Goal: Find specific page/section: Find specific page/section

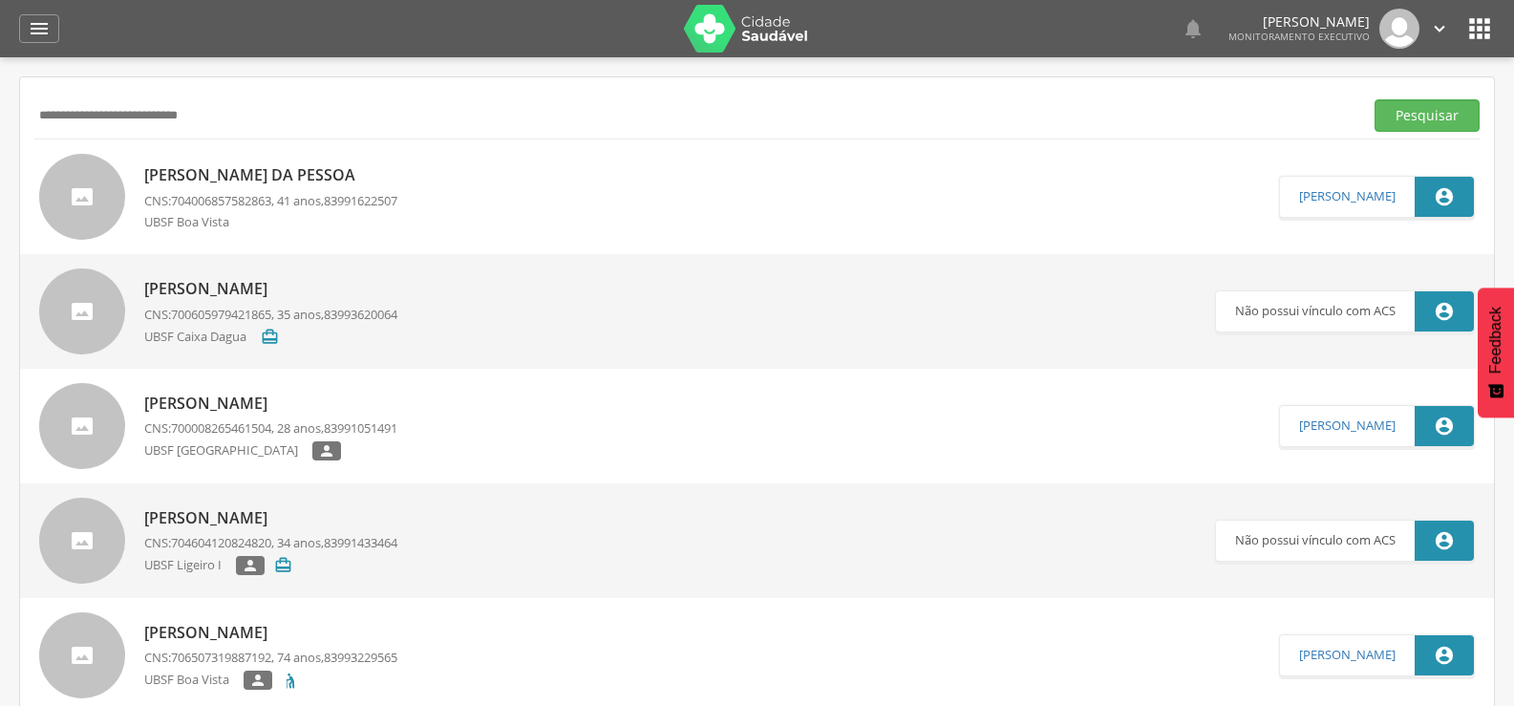
click at [1374, 99] on button "Pesquisar" at bounding box center [1426, 115] width 105 height 32
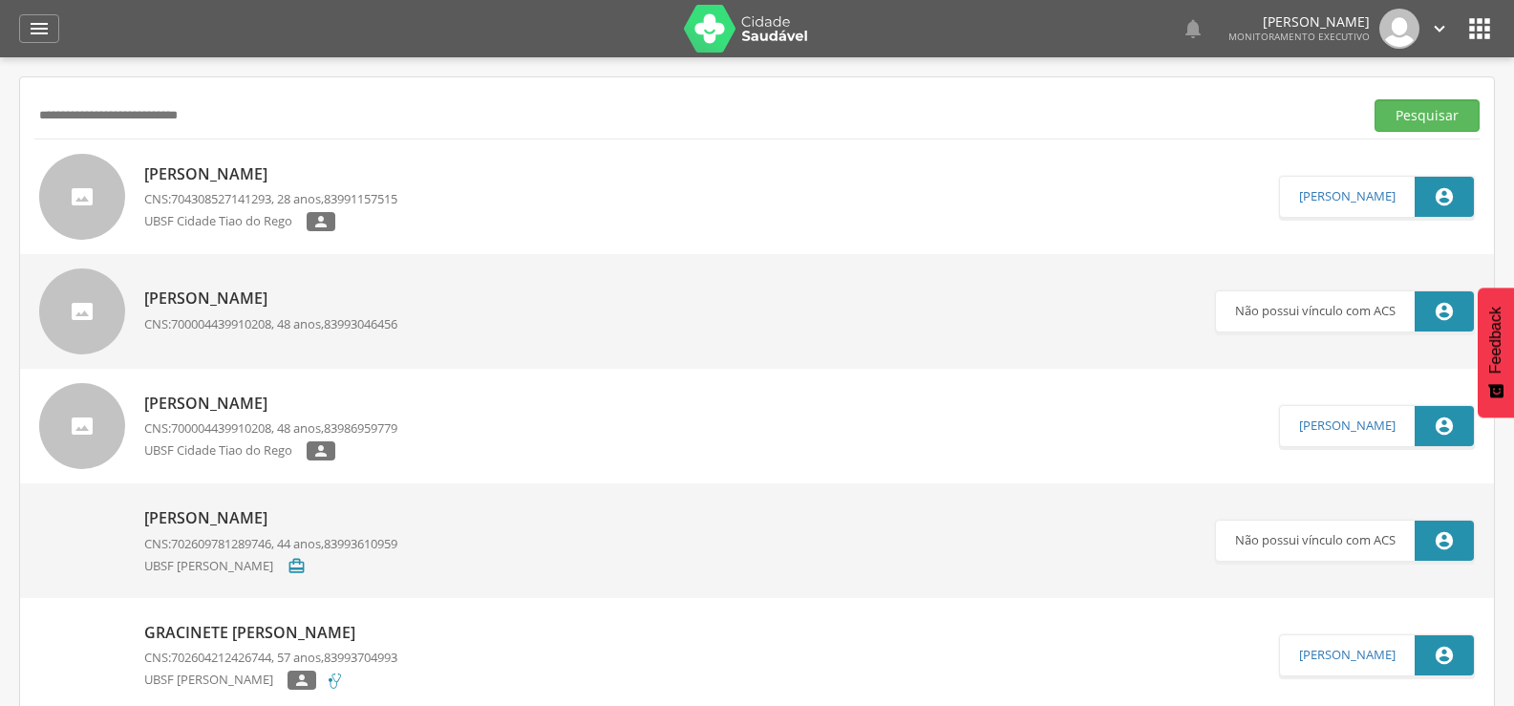
drag, startPoint x: 228, startPoint y: 118, endPoint x: 0, endPoint y: 90, distance: 230.1
click at [0, 92] on div " Supervisão  Distritos  Ubs Coordenador: - Queimadas / PB Intervalo de Tempo…" at bounding box center [757, 410] width 1514 height 706
type input "**********"
click at [1374, 99] on button "Pesquisar" at bounding box center [1426, 115] width 105 height 32
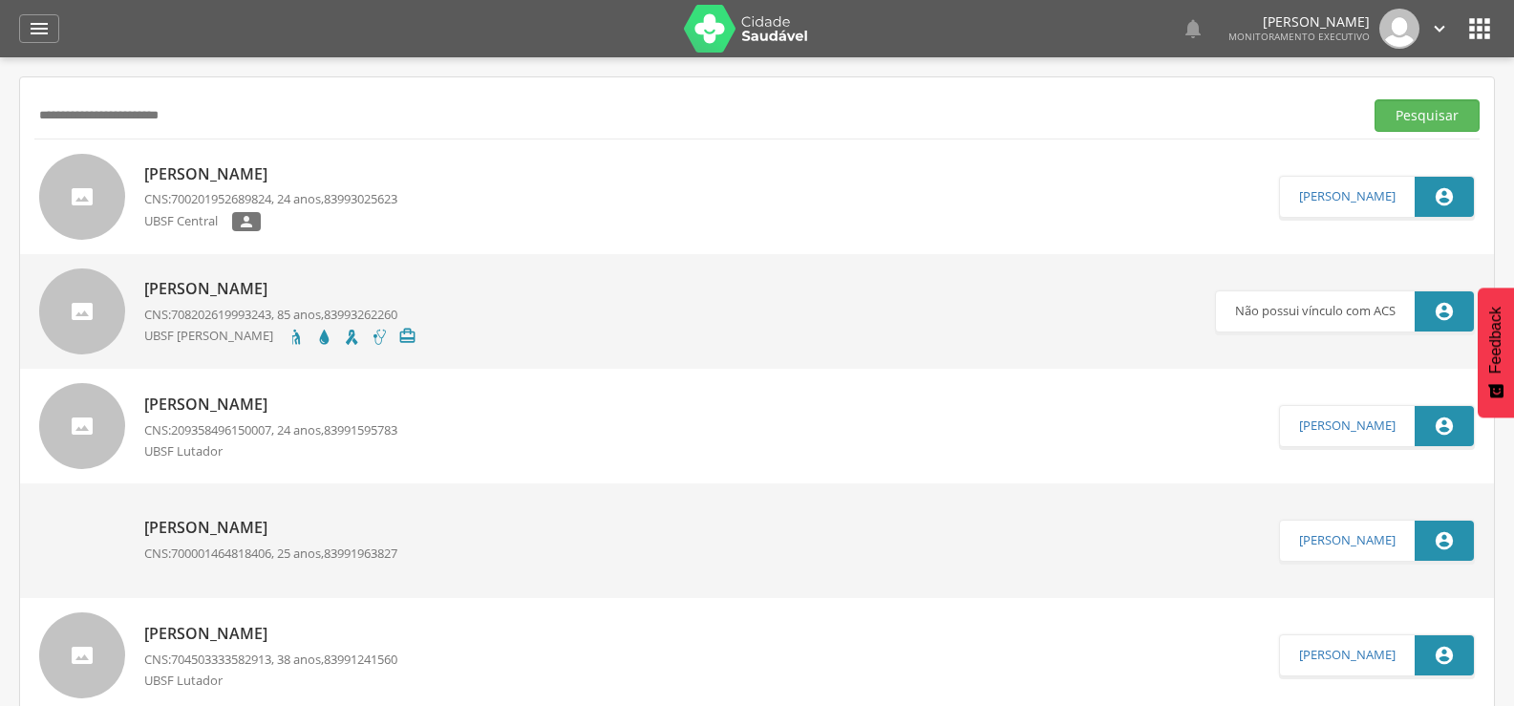
click at [318, 188] on div "[PERSON_NAME] CNS: 700201952689824 , 24 anos, 83993025623 UBSF Central " at bounding box center [270, 197] width 253 height 79
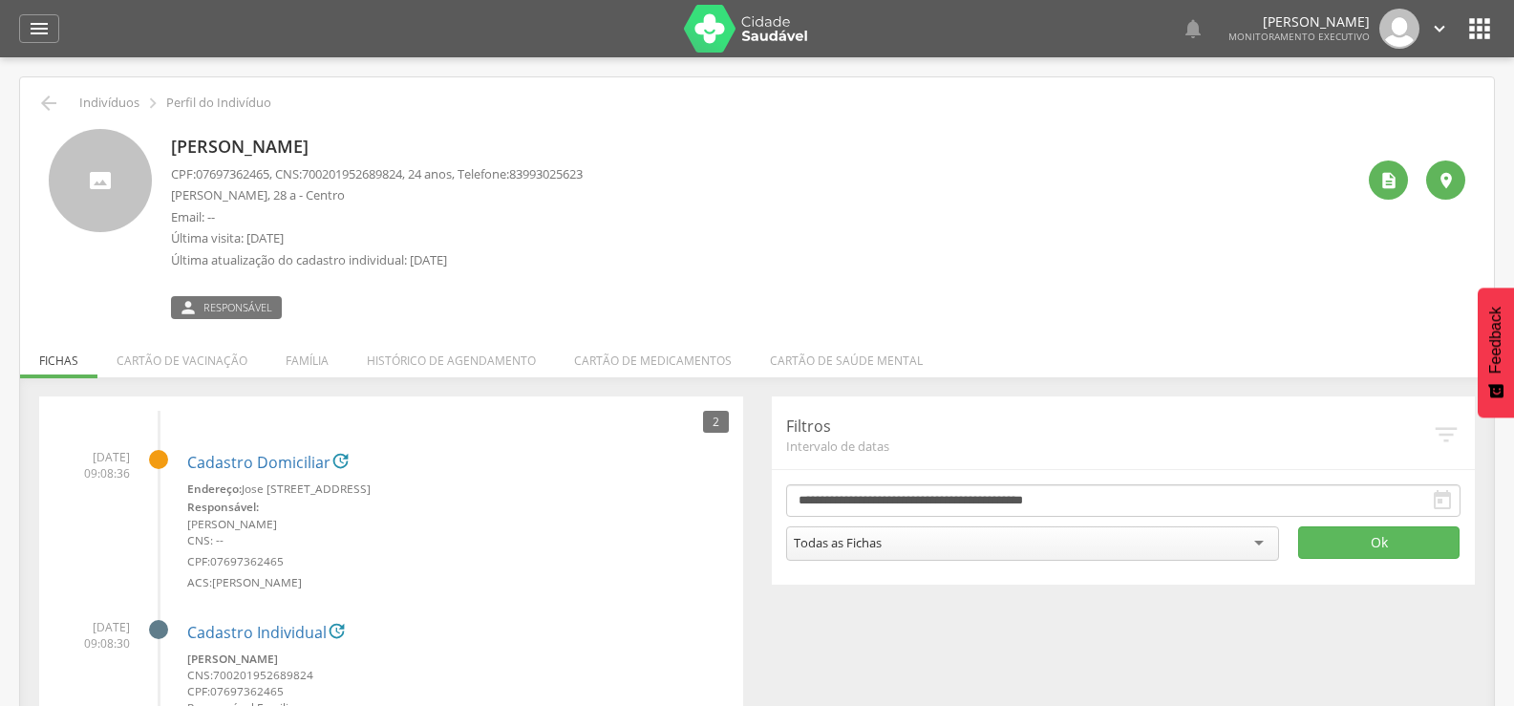
drag, startPoint x: 242, startPoint y: 239, endPoint x: 377, endPoint y: 245, distance: 135.7
click at [377, 245] on p "Última visita: [DATE]" at bounding box center [377, 238] width 412 height 18
click at [383, 243] on p "Última visita: [DATE]" at bounding box center [377, 238] width 412 height 18
click at [1265, 546] on div "Todas as Fichas" at bounding box center [1033, 543] width 494 height 34
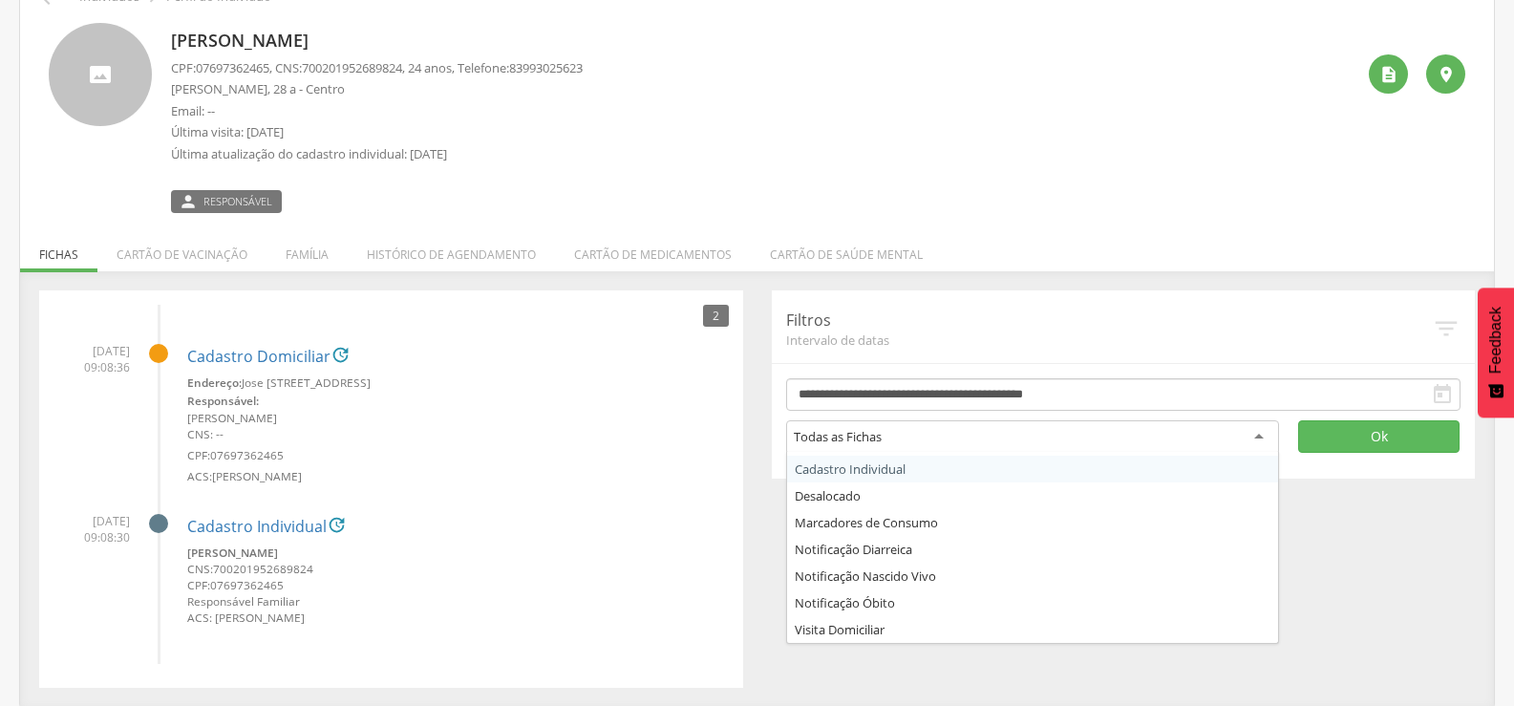
scroll to position [108, 0]
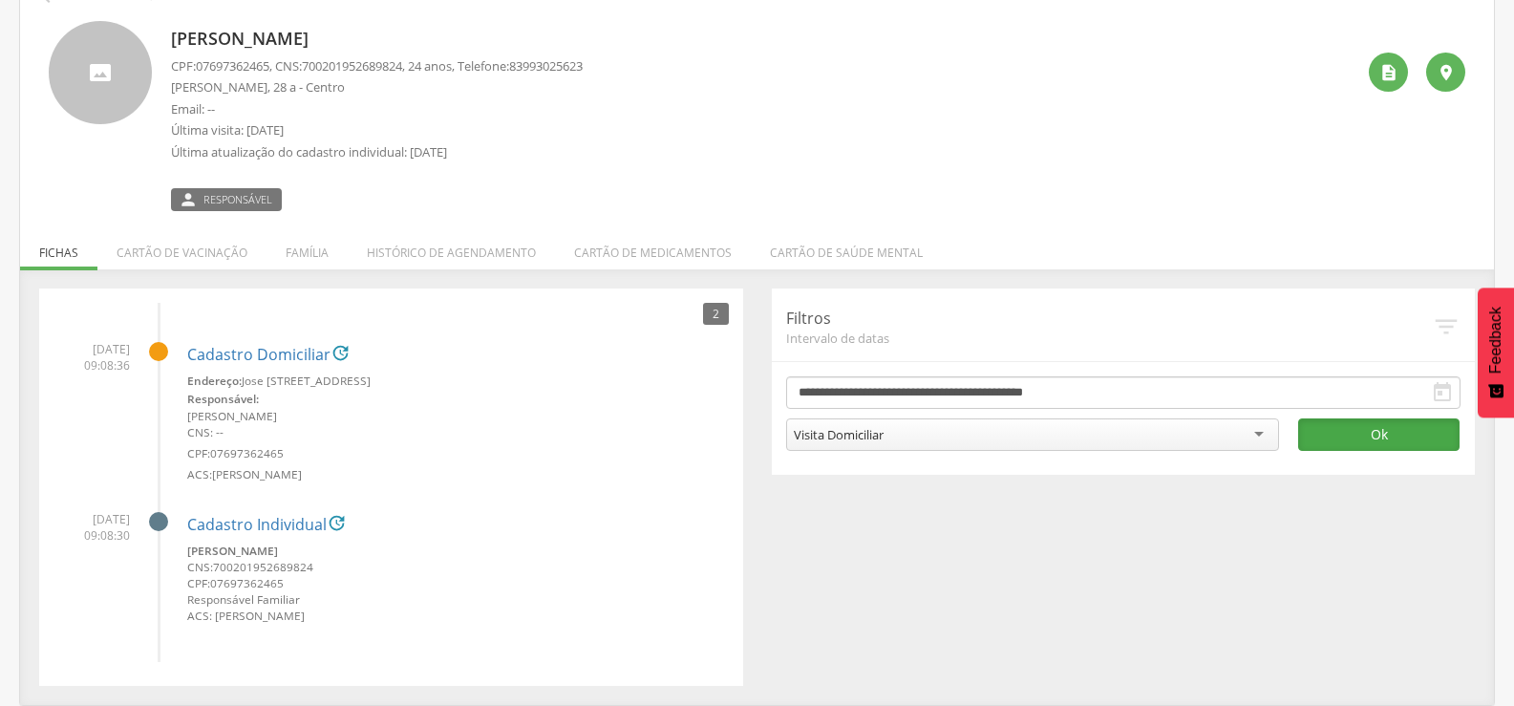
click at [1365, 440] on button "Ok" at bounding box center [1378, 434] width 161 height 32
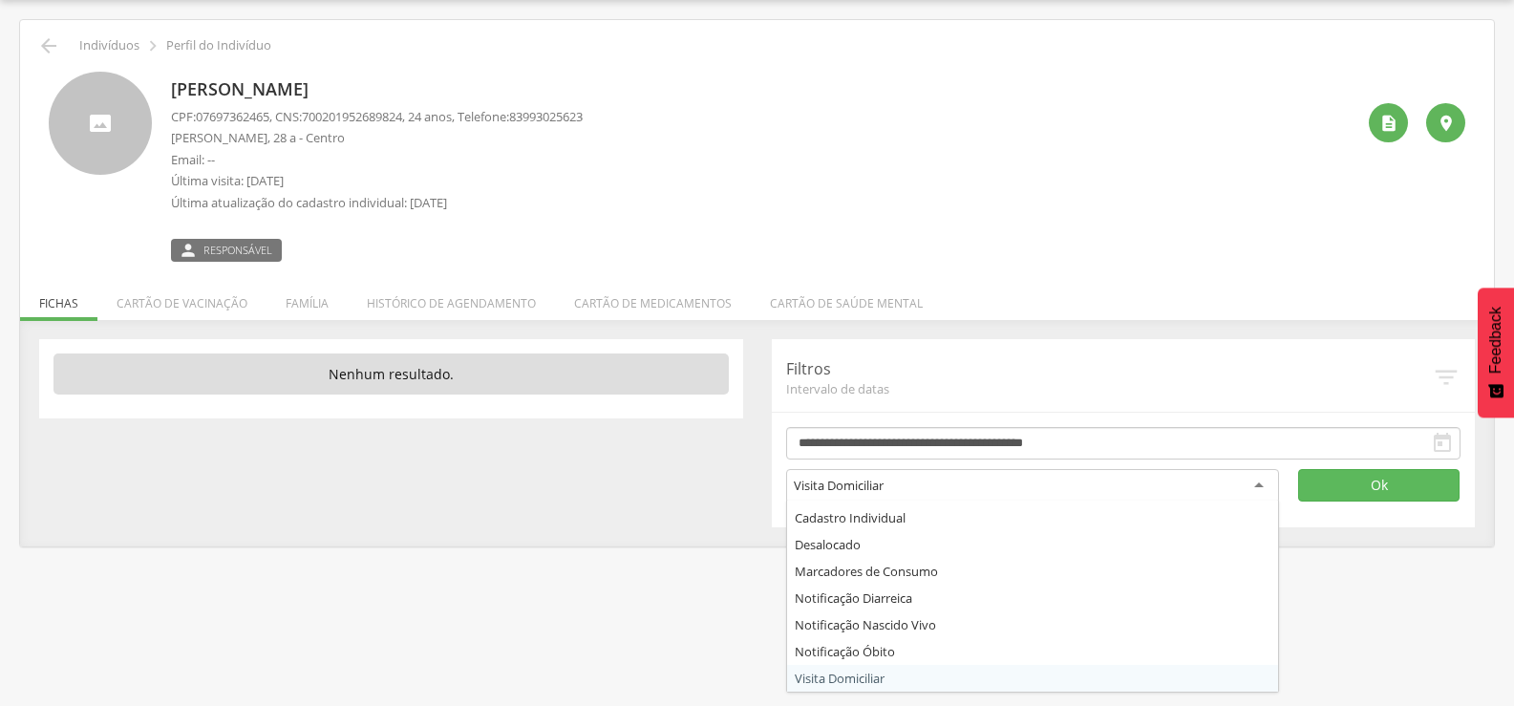
click at [883, 485] on div "Visita Domiciliar" at bounding box center [839, 485] width 90 height 17
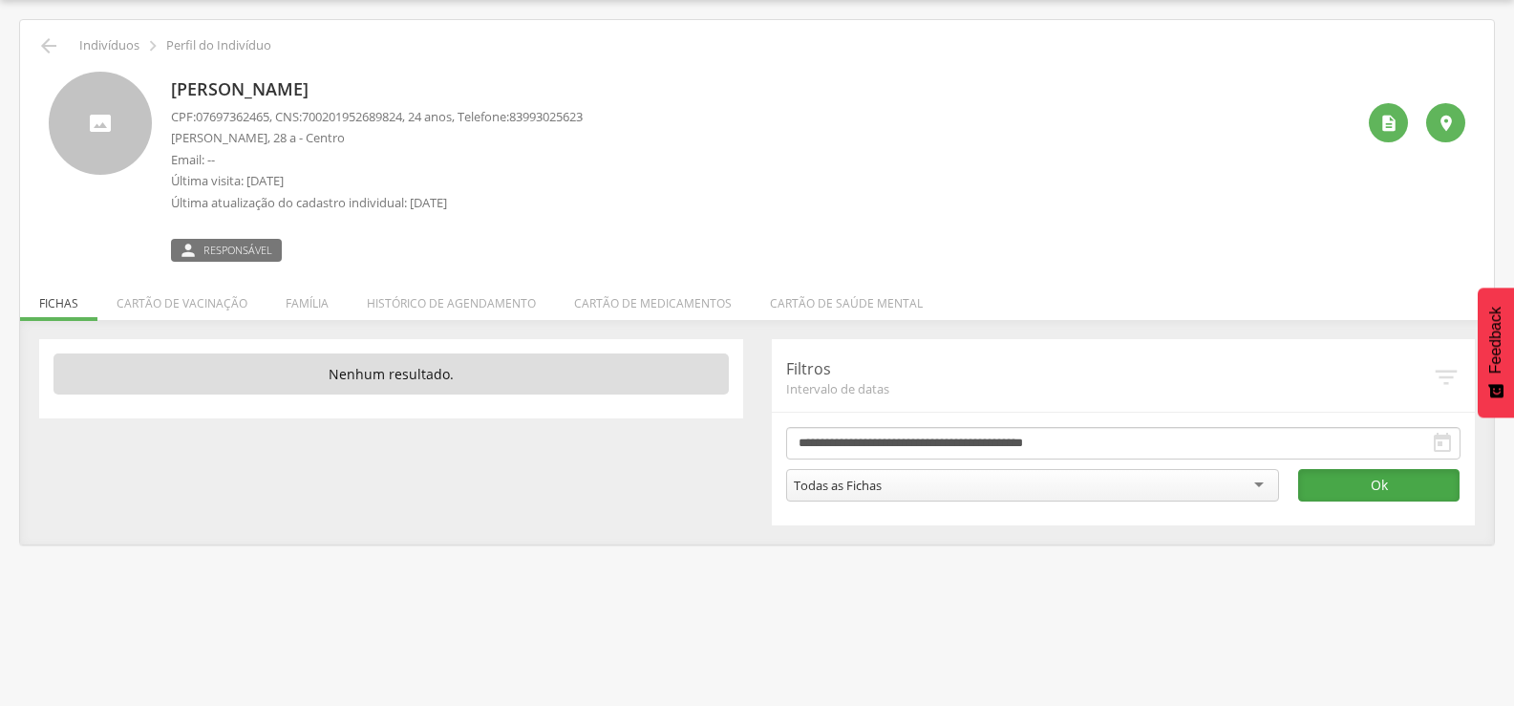
click at [1343, 489] on button "Ok" at bounding box center [1378, 485] width 161 height 32
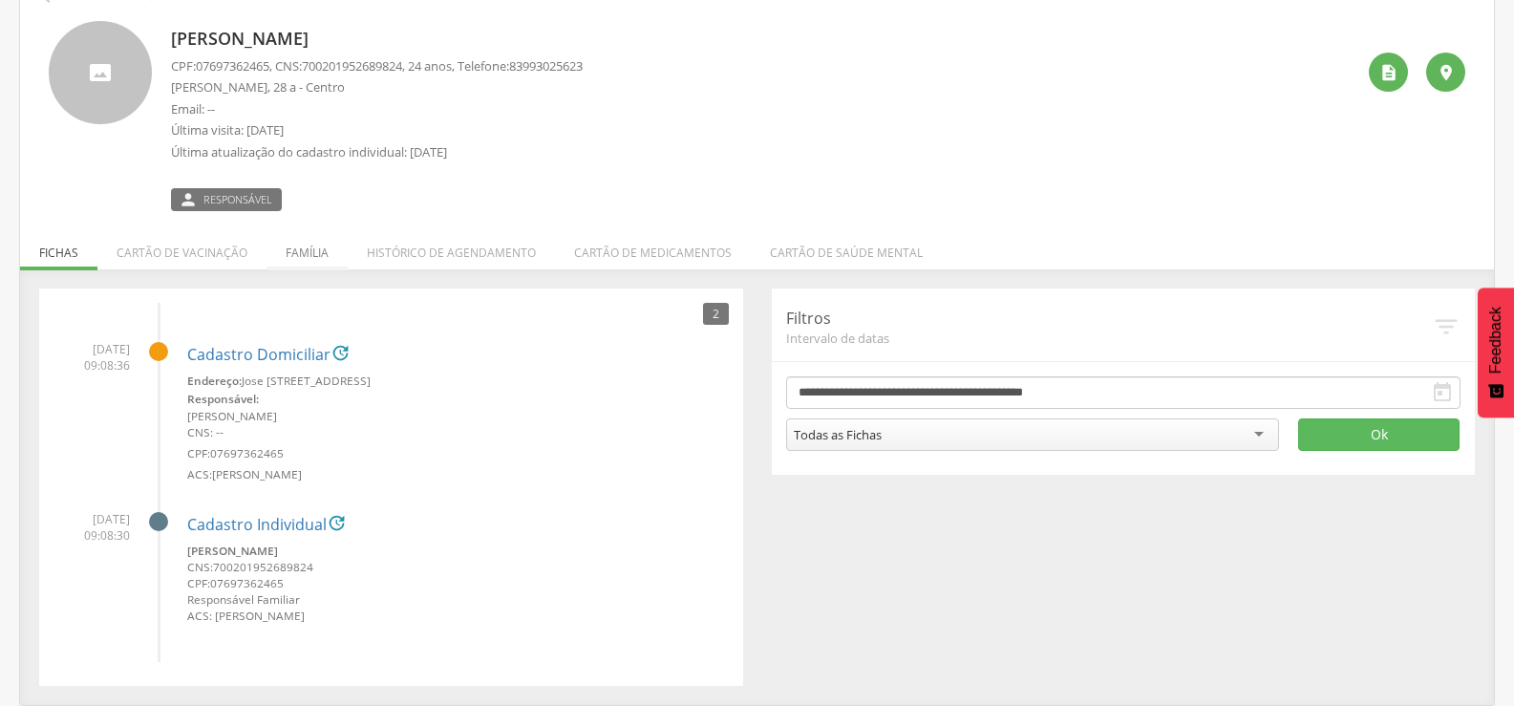
click at [292, 257] on li "Família" at bounding box center [306, 247] width 81 height 45
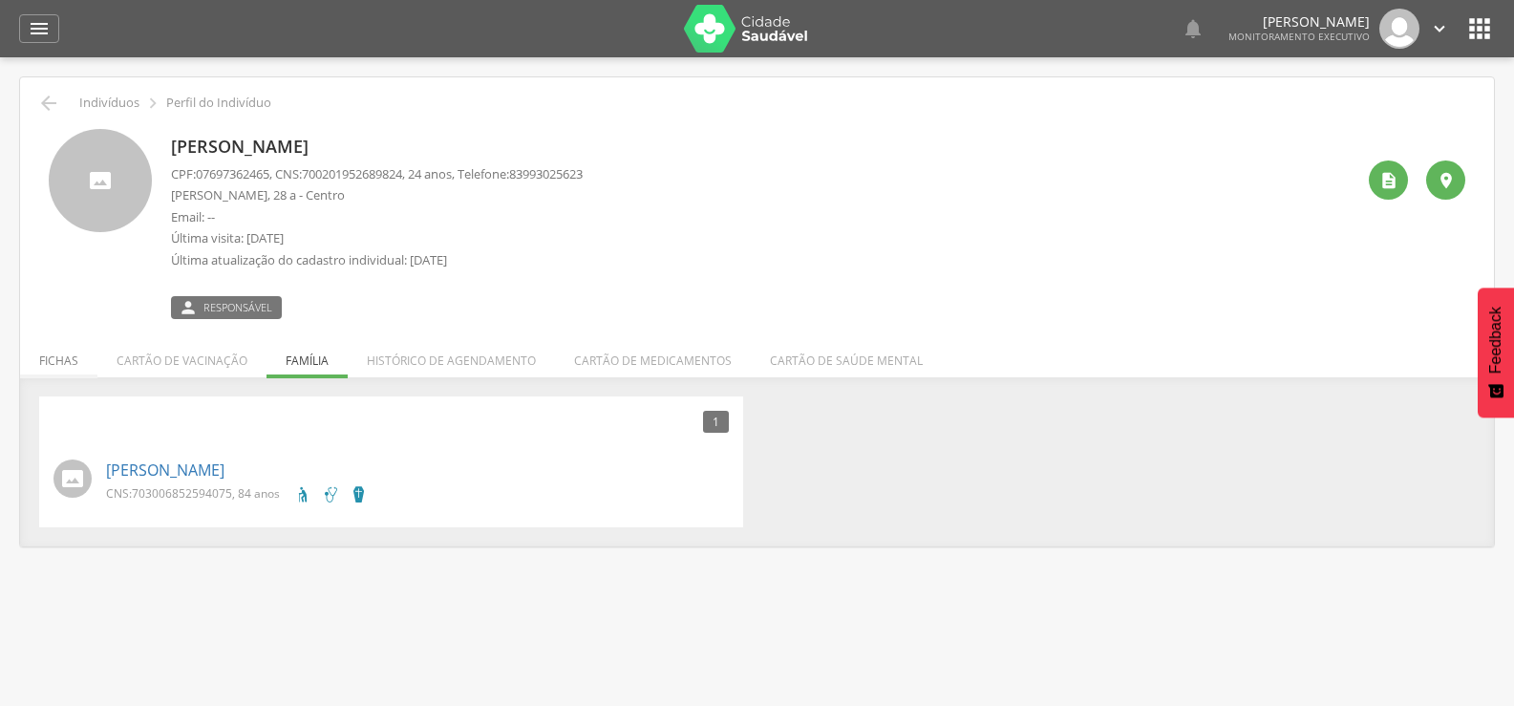
click at [74, 361] on li "Fichas" at bounding box center [58, 355] width 77 height 45
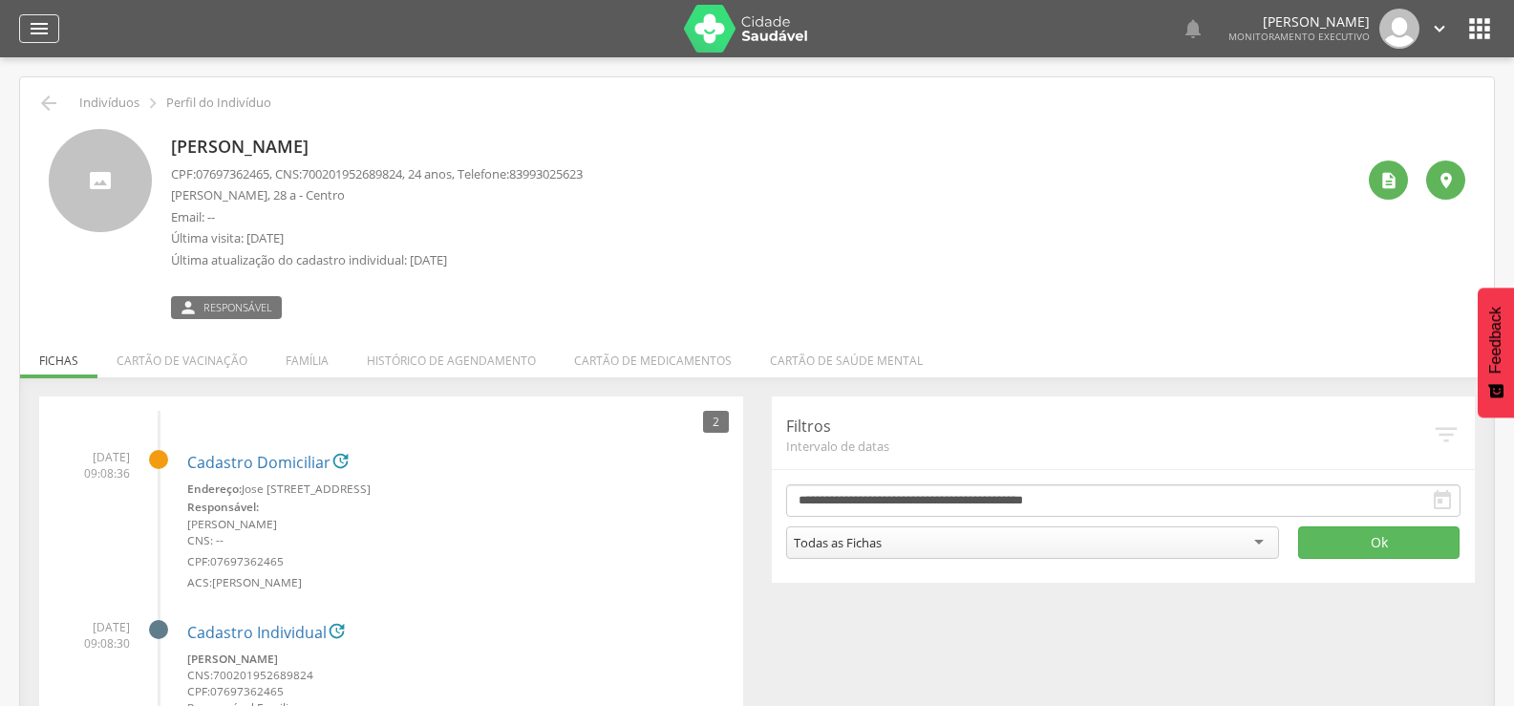
click at [44, 40] on div "" at bounding box center [39, 28] width 40 height 29
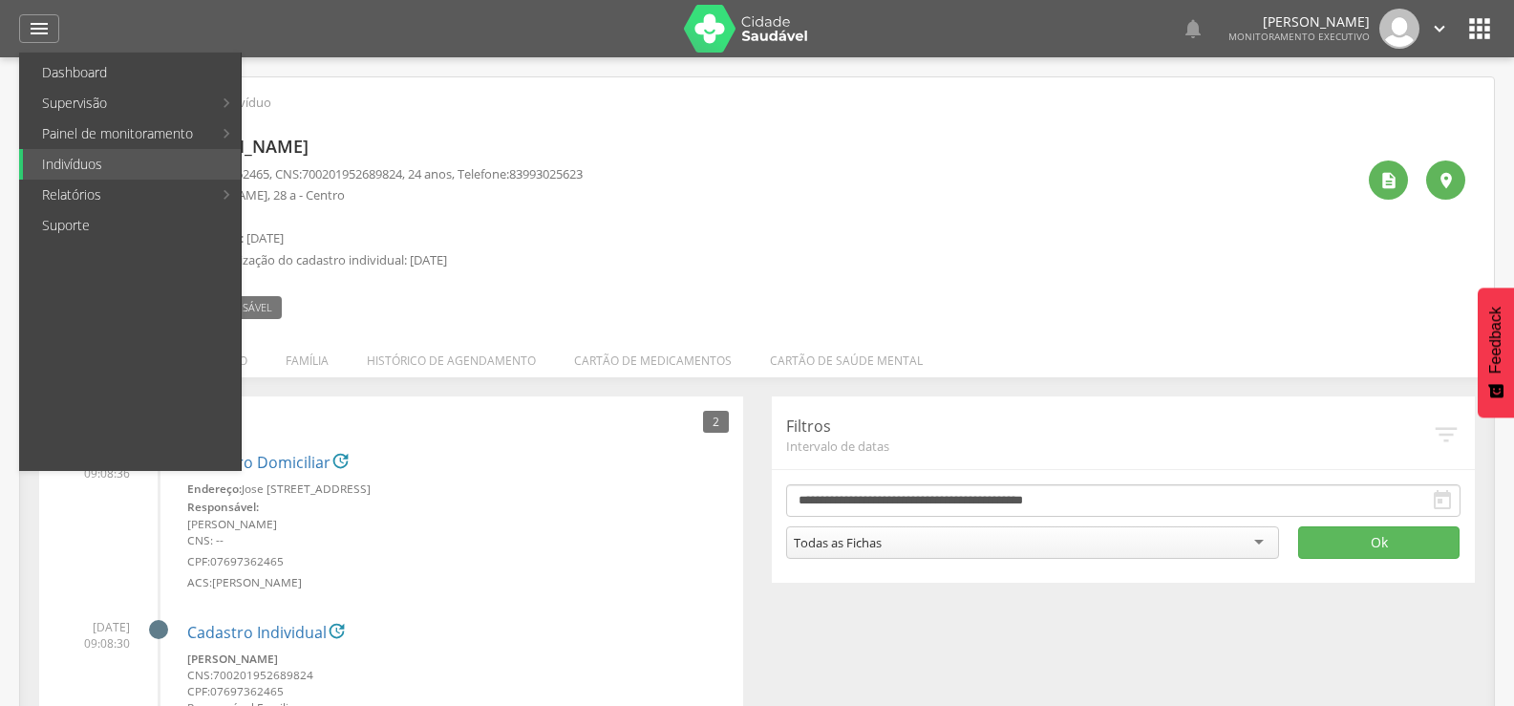
click at [524, 117] on div "[PERSON_NAME] CPF: 07697362465 , CNS: [PHONE_NUMBER] , 24 anos, Telefone: [PHON…" at bounding box center [756, 217] width 1445 height 204
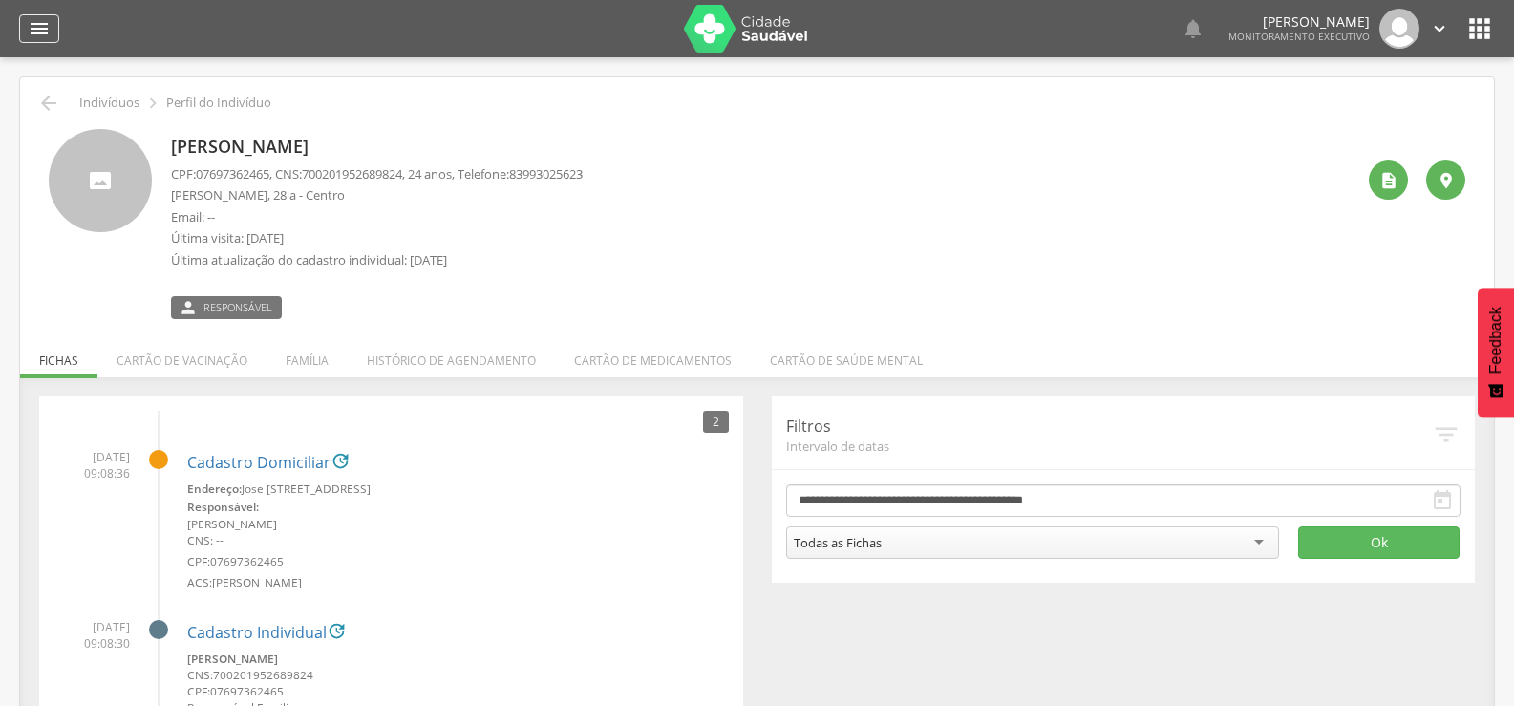
click at [44, 35] on icon "" at bounding box center [39, 28] width 23 height 23
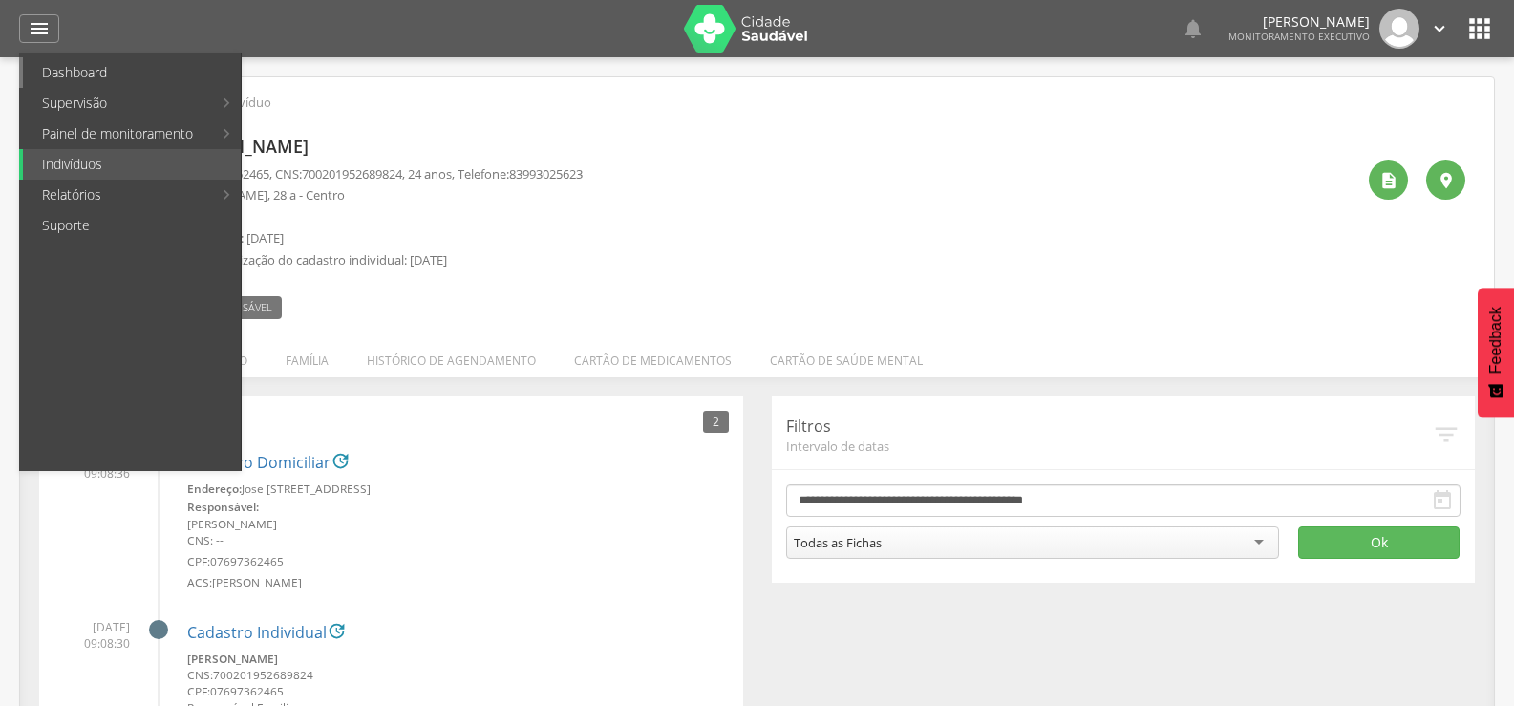
click at [53, 71] on link "Dashboard" at bounding box center [132, 72] width 218 height 31
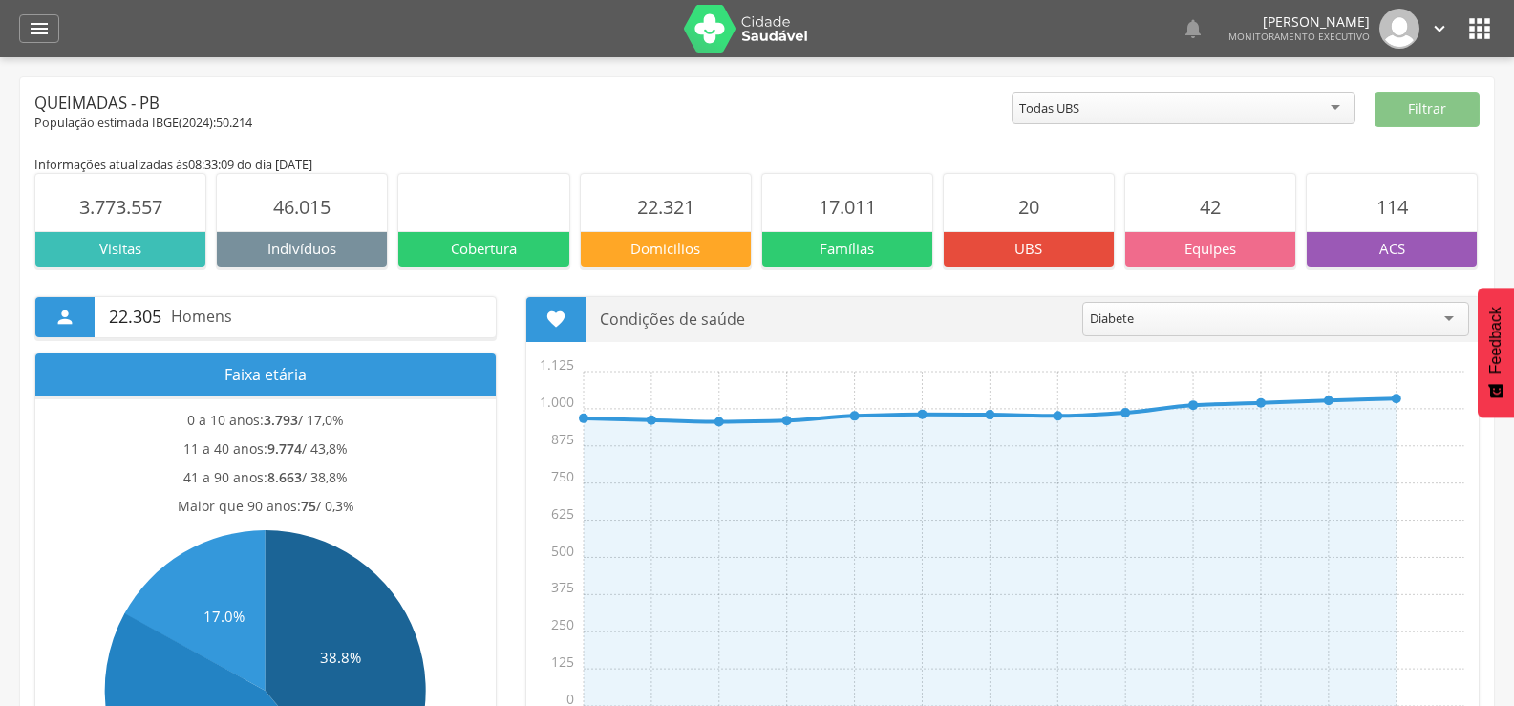
click at [36, 36] on icon "" at bounding box center [39, 28] width 23 height 23
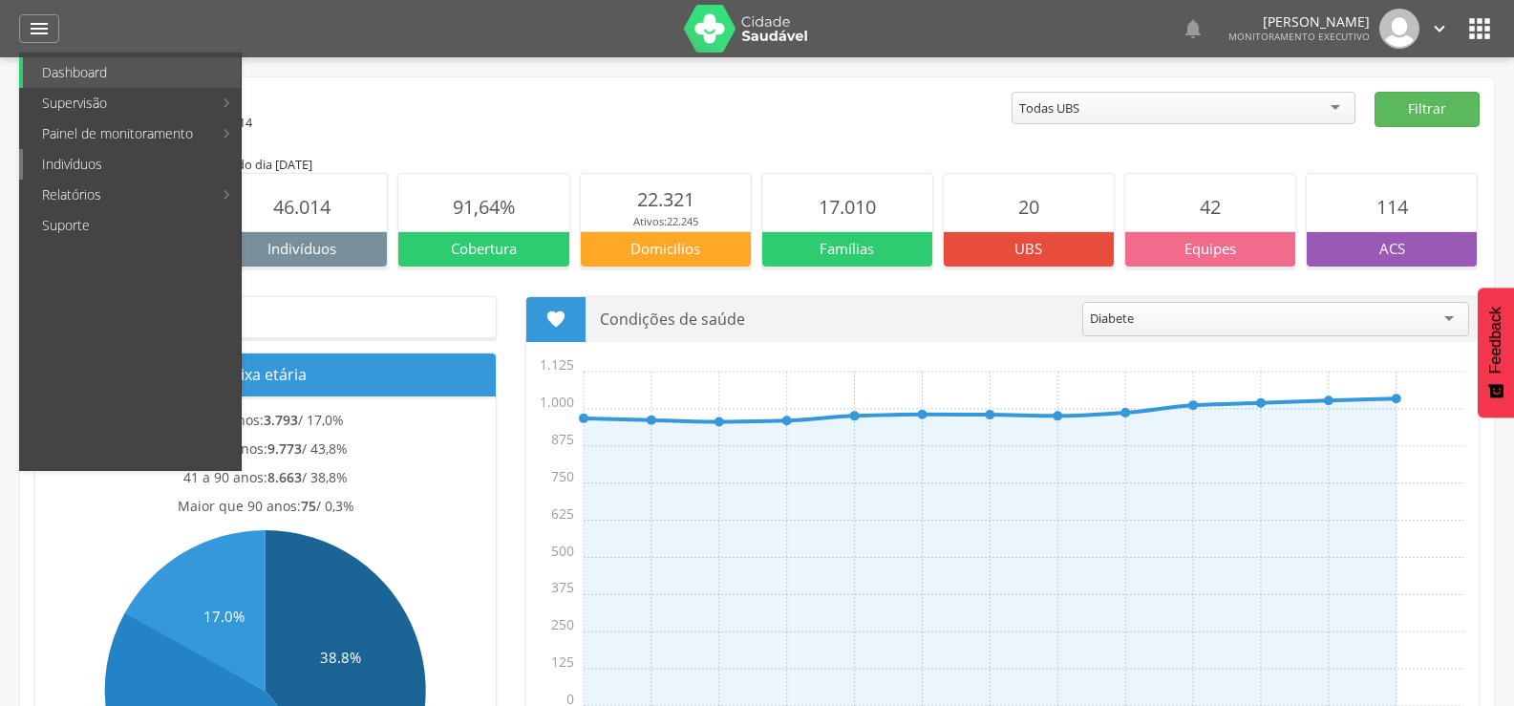
click at [53, 160] on link "Indivíduos" at bounding box center [132, 164] width 218 height 31
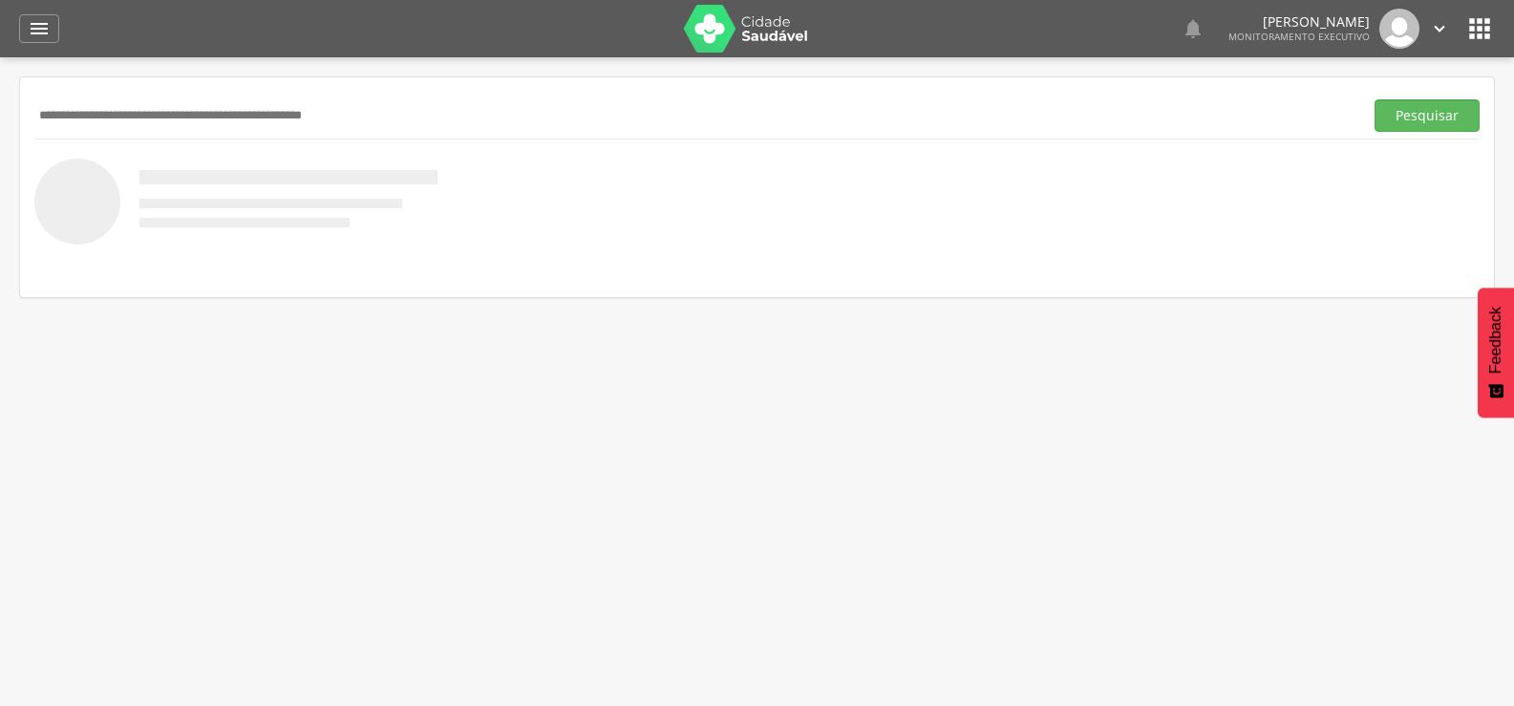
paste input "**********"
click at [1374, 99] on button "Pesquisar" at bounding box center [1426, 115] width 105 height 32
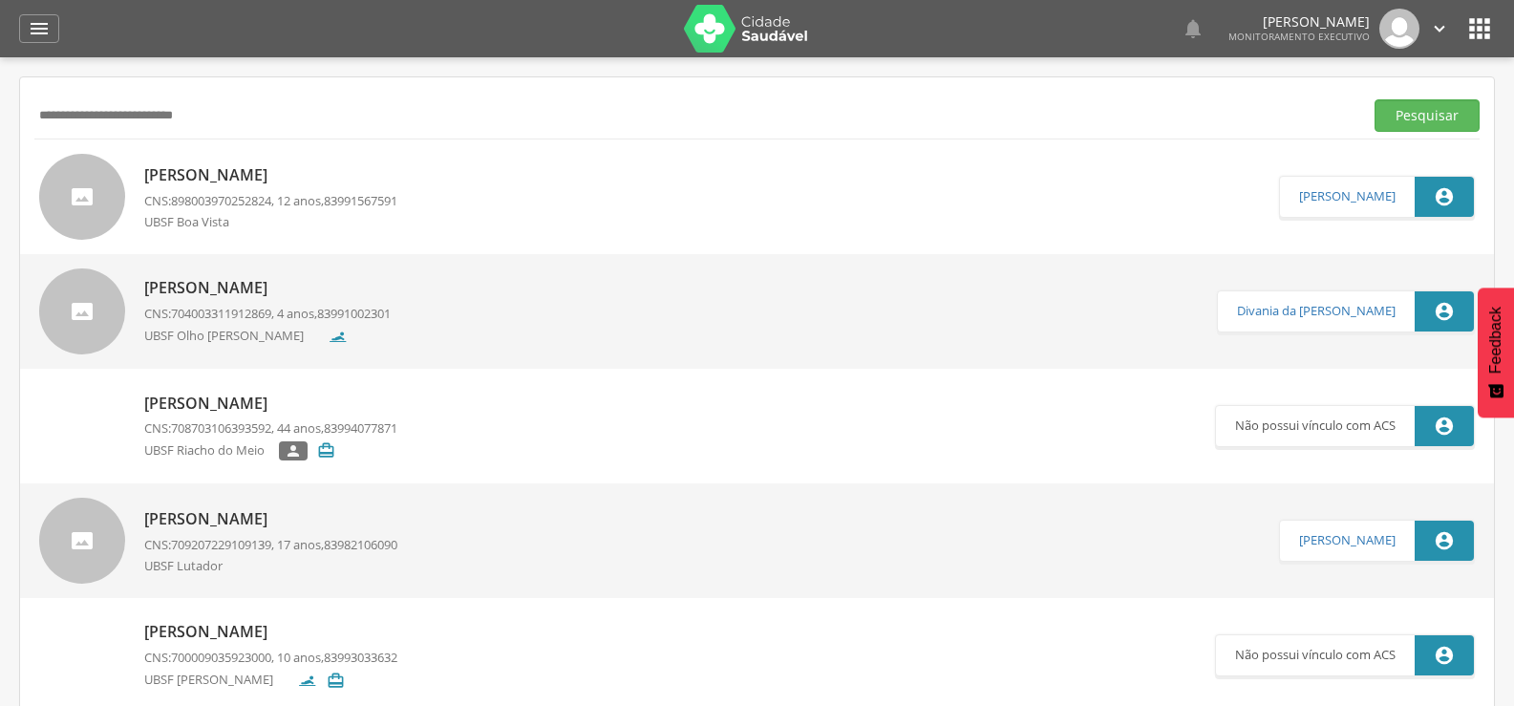
drag, startPoint x: 245, startPoint y: 101, endPoint x: 3, endPoint y: 114, distance: 242.9
click at [3, 114] on div " Supervisão  Distritos  Ubs Coordenador: - Queimadas / PB Intervalo de Tempo…" at bounding box center [757, 410] width 1514 height 706
paste input "*"
click at [1374, 99] on button "Pesquisar" at bounding box center [1426, 115] width 105 height 32
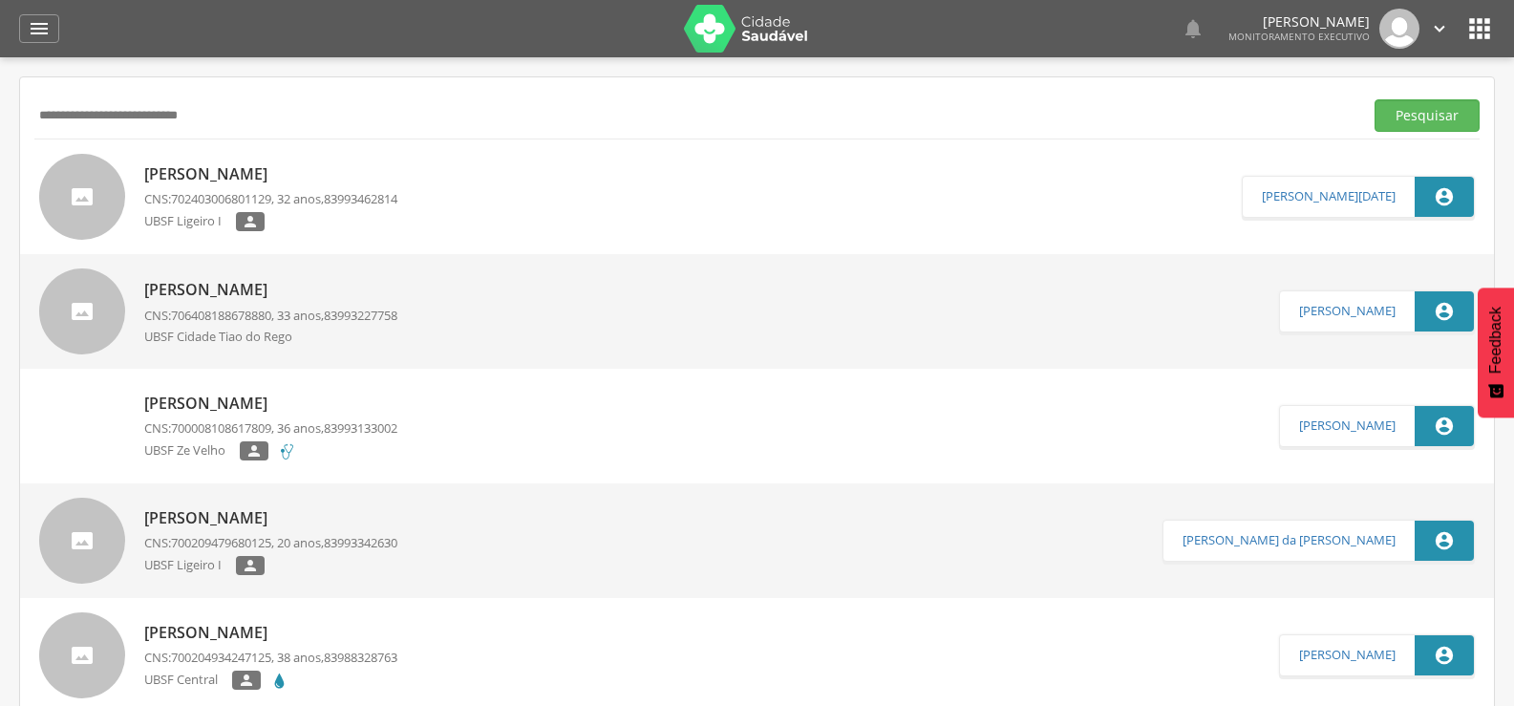
click at [323, 192] on p "CNS: 702403006801129 , 32 anos, 83993462814" at bounding box center [270, 199] width 253 height 18
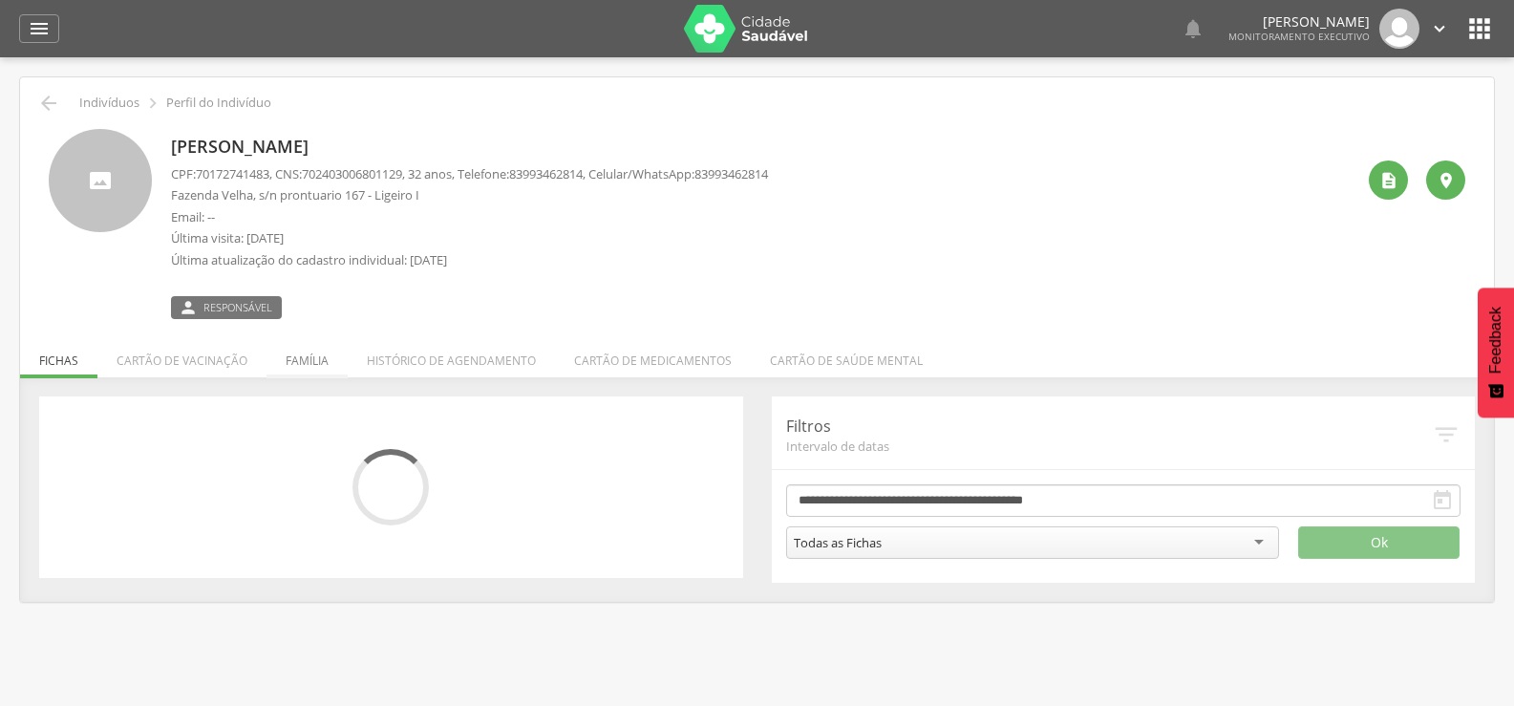
click at [308, 367] on li "Família" at bounding box center [306, 355] width 81 height 45
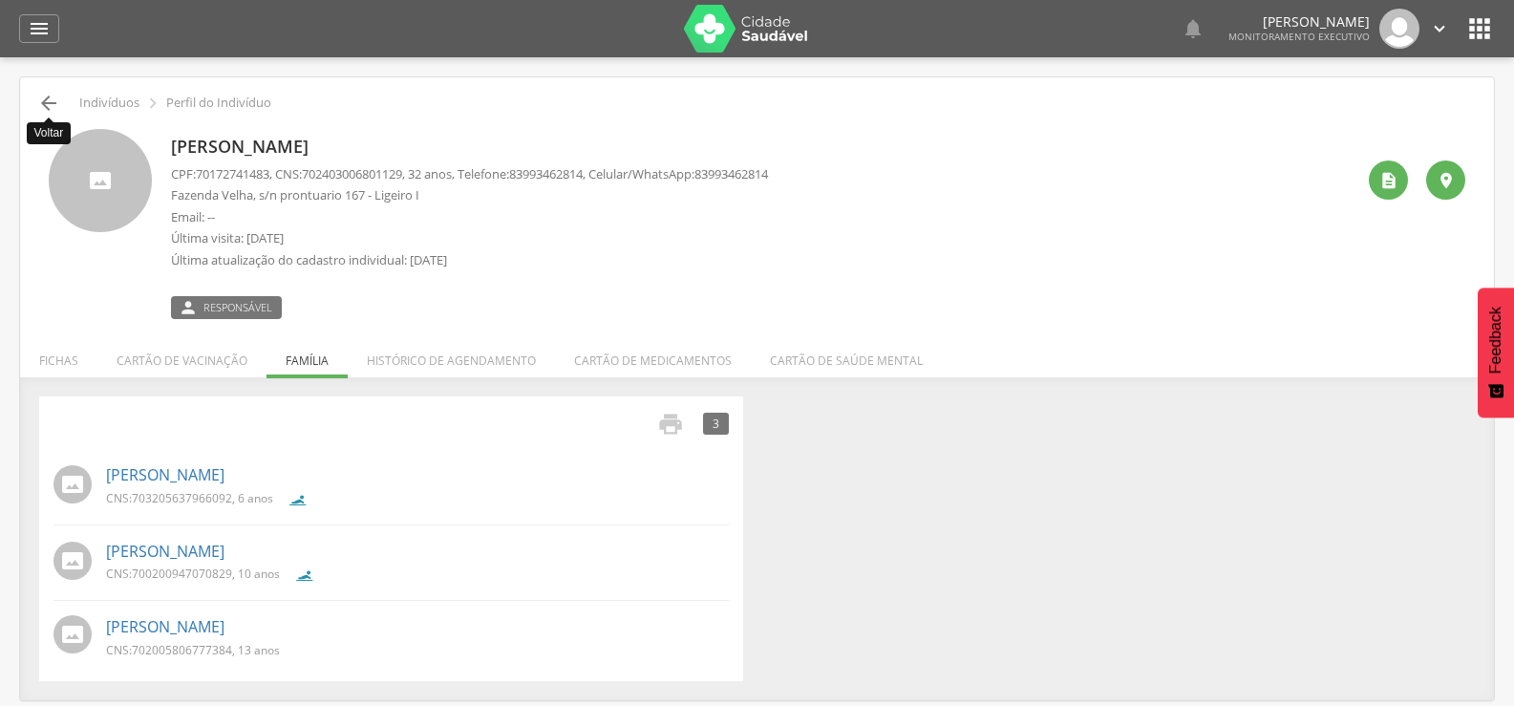
click at [49, 104] on icon "" at bounding box center [48, 103] width 23 height 23
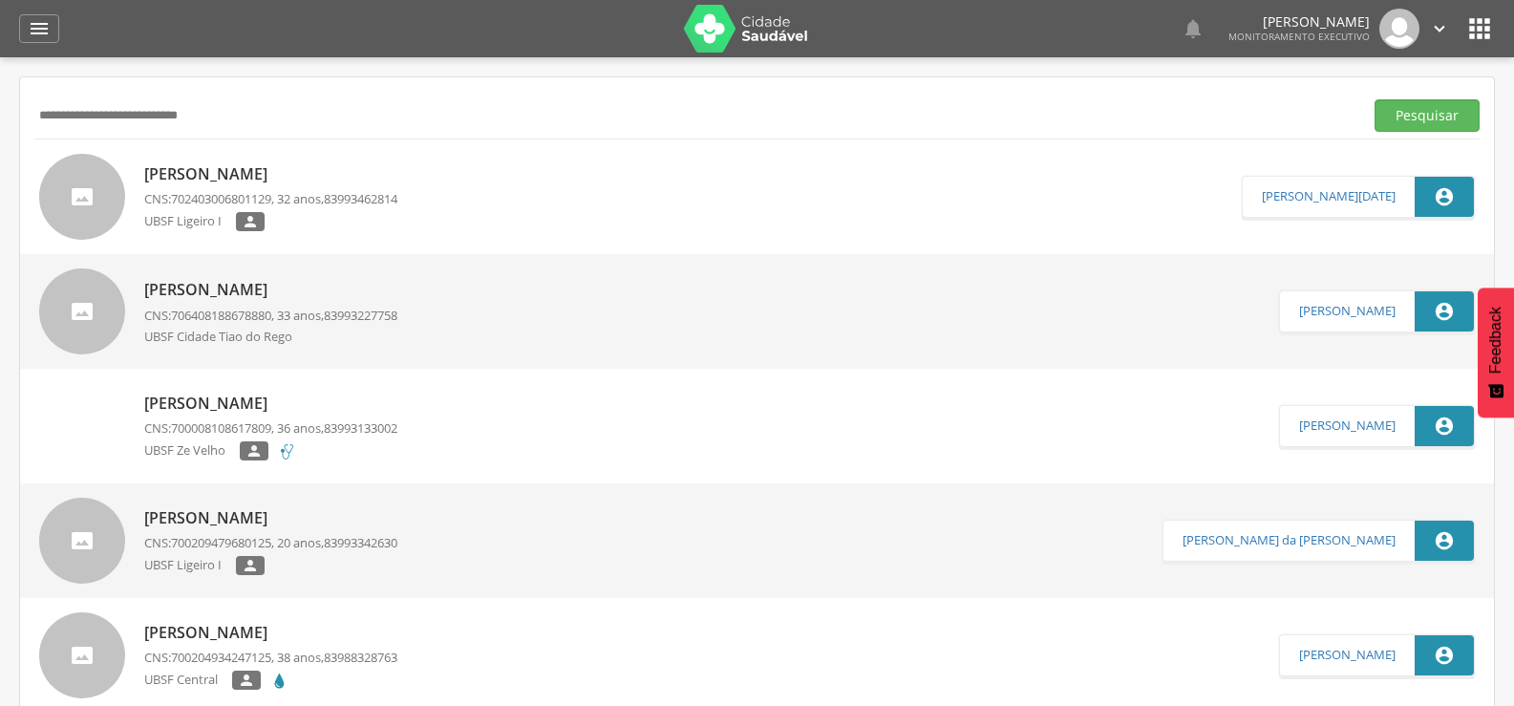
drag, startPoint x: 279, startPoint y: 113, endPoint x: 76, endPoint y: 103, distance: 202.7
click at [2, 100] on div " Supervisão  Distritos  Ubs Coordenador: - Queimadas / PB Intervalo de Tempo…" at bounding box center [757, 410] width 1514 height 706
paste input "text"
click at [1374, 99] on button "Pesquisar" at bounding box center [1426, 115] width 105 height 32
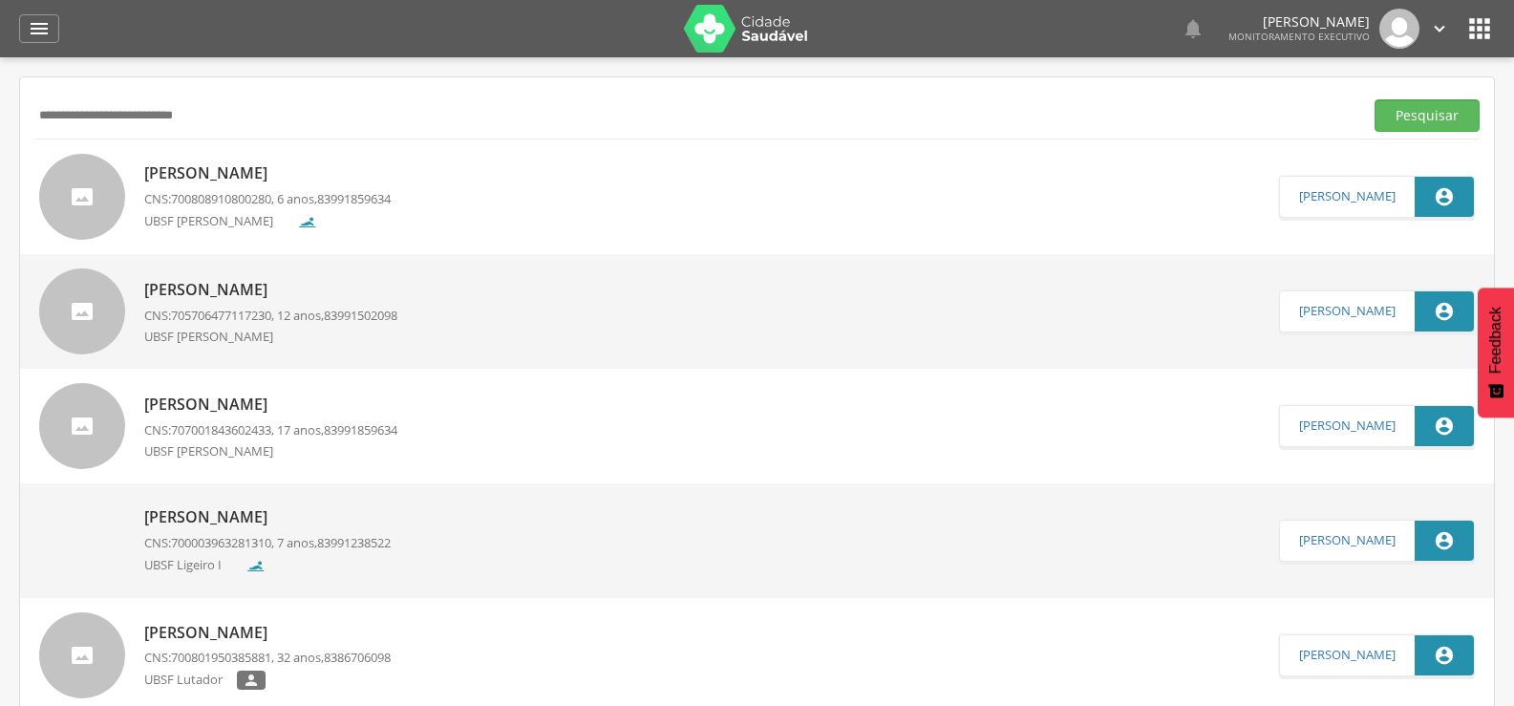
drag, startPoint x: 253, startPoint y: 115, endPoint x: 0, endPoint y: 98, distance: 253.6
click at [0, 98] on div " Supervisão  Distritos  Ubs Coordenador: - Queimadas / PB Intervalo de Tempo…" at bounding box center [757, 410] width 1514 height 706
paste input "text"
click at [1374, 99] on button "Pesquisar" at bounding box center [1426, 115] width 105 height 32
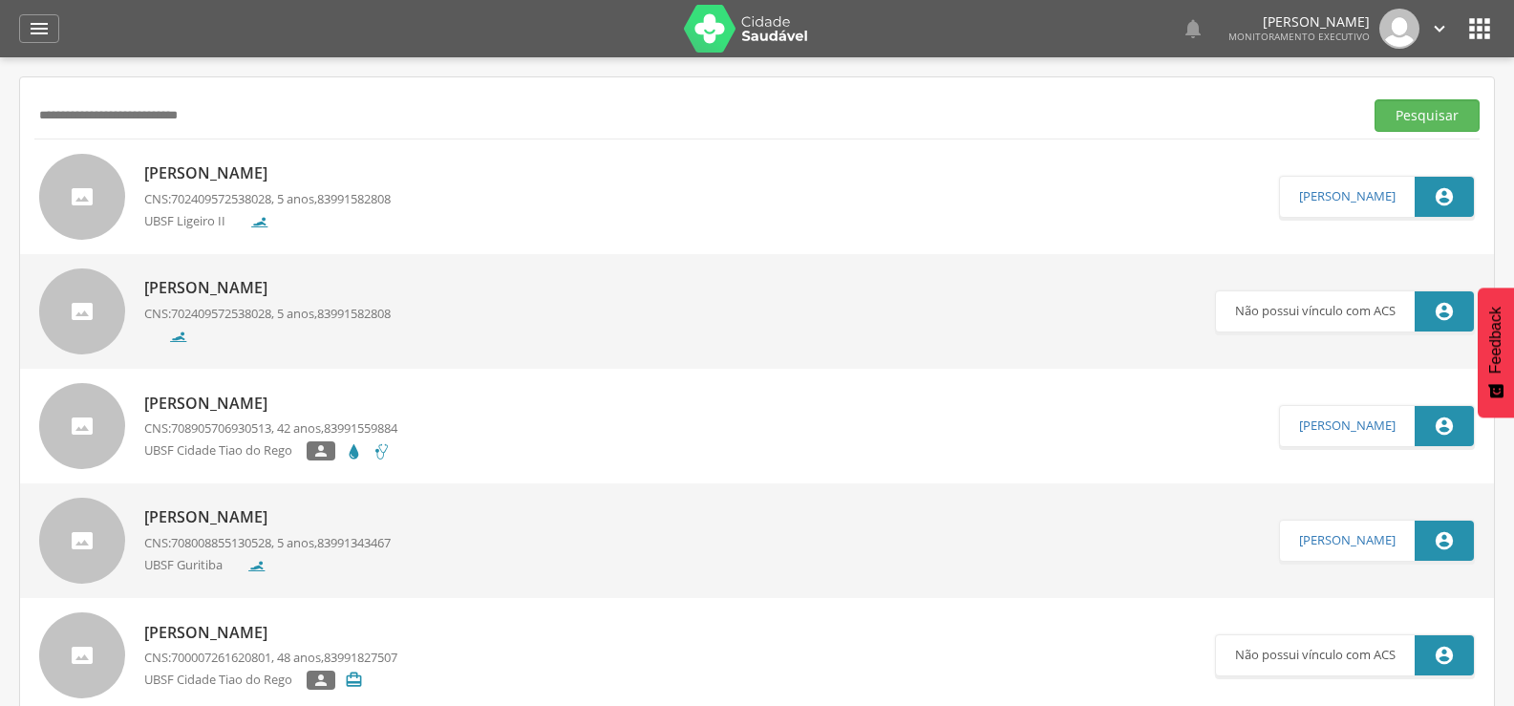
click at [281, 190] on p "CNS: 702409572538028 , 5 anos, 83991582808" at bounding box center [267, 199] width 246 height 18
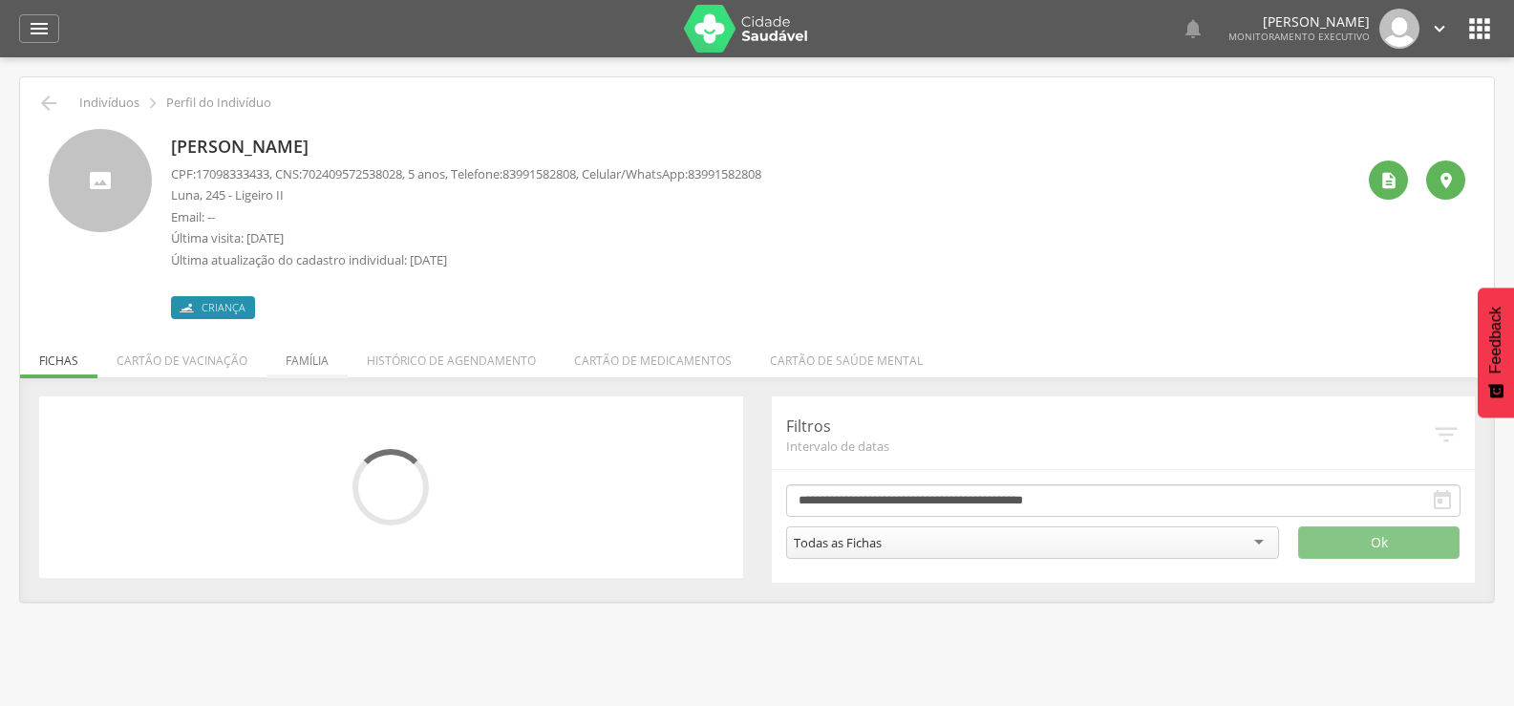
click at [311, 354] on li "Família" at bounding box center [306, 355] width 81 height 45
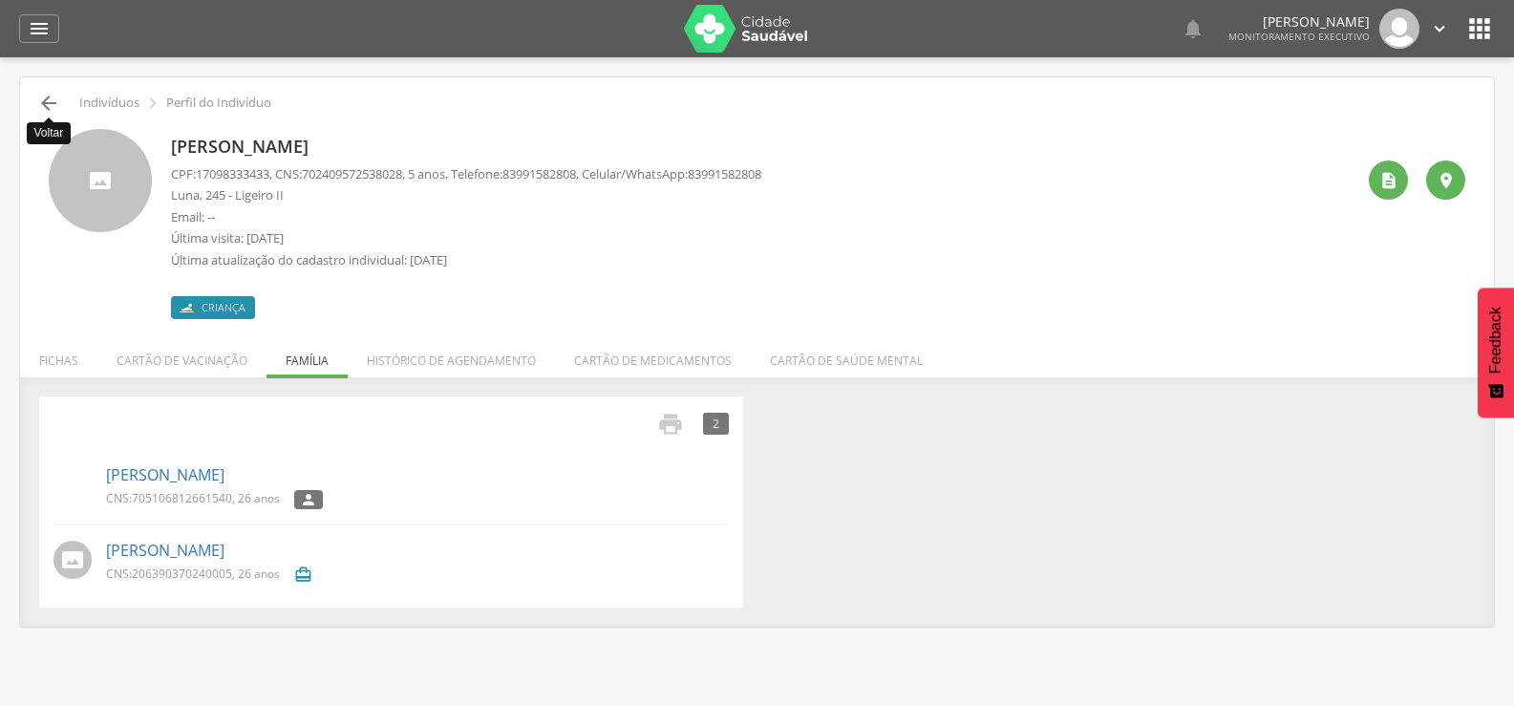
click at [47, 105] on icon "" at bounding box center [48, 103] width 23 height 23
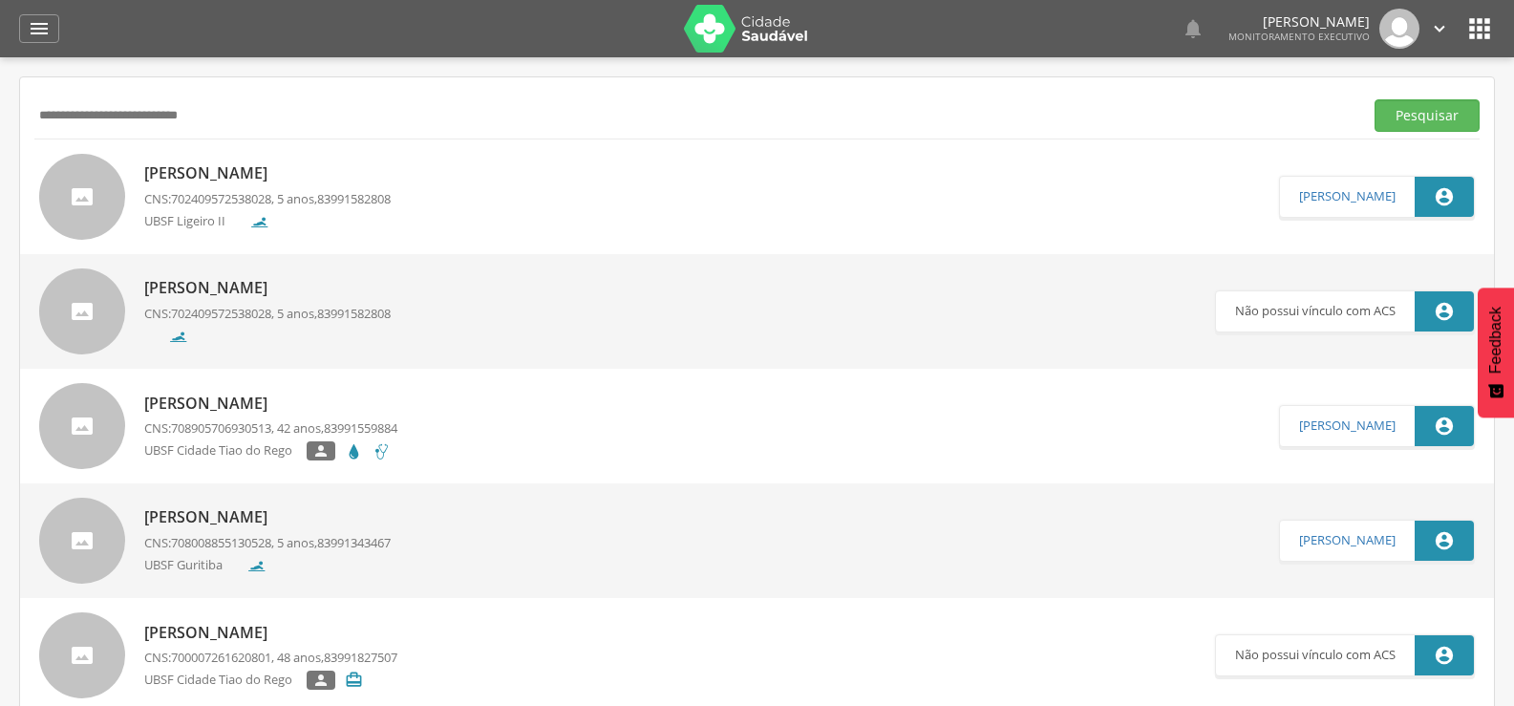
drag, startPoint x: 249, startPoint y: 115, endPoint x: 51, endPoint y: 109, distance: 198.7
paste input "*****"
click at [1374, 99] on button "Pesquisar" at bounding box center [1426, 115] width 105 height 32
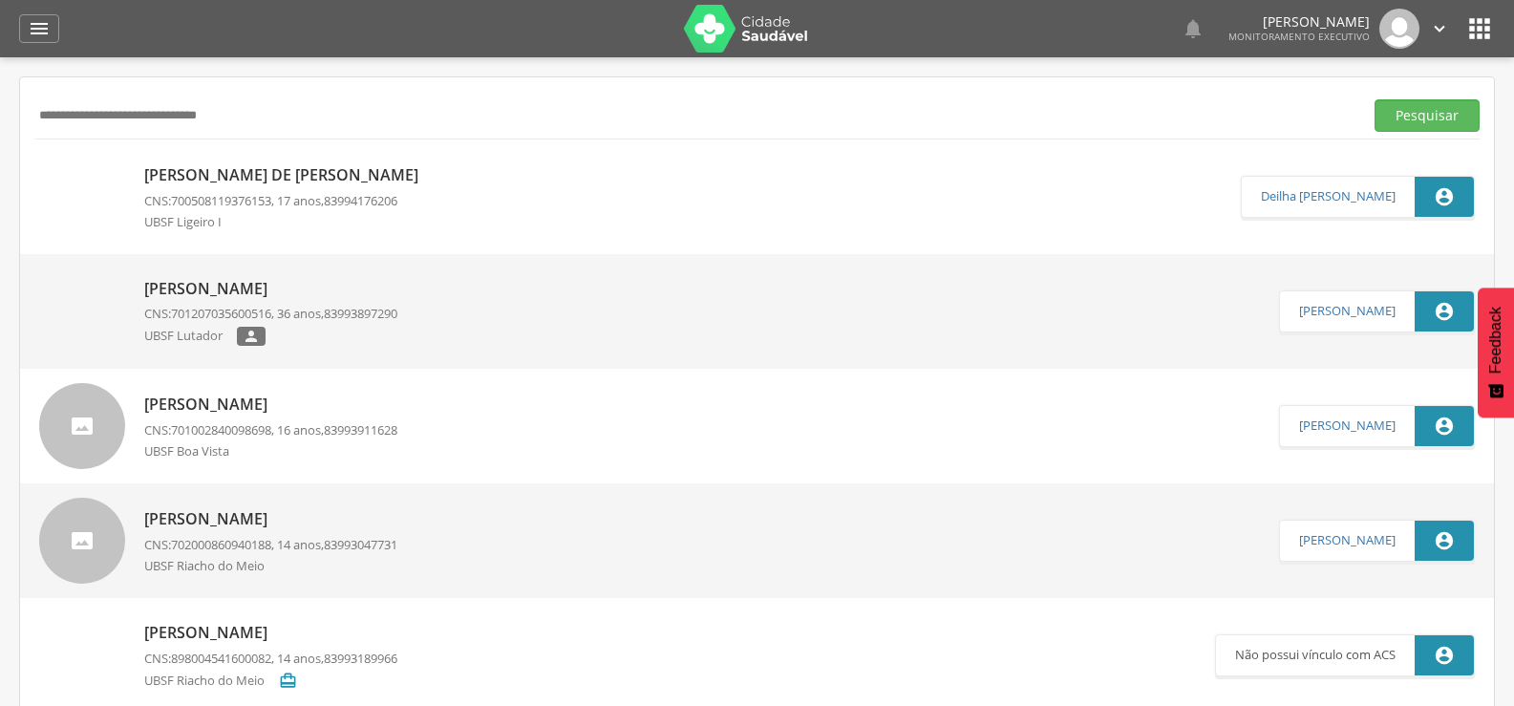
click at [302, 198] on p "CNS: 700508119376153 , 17 anos, 83994176206" at bounding box center [286, 201] width 284 height 18
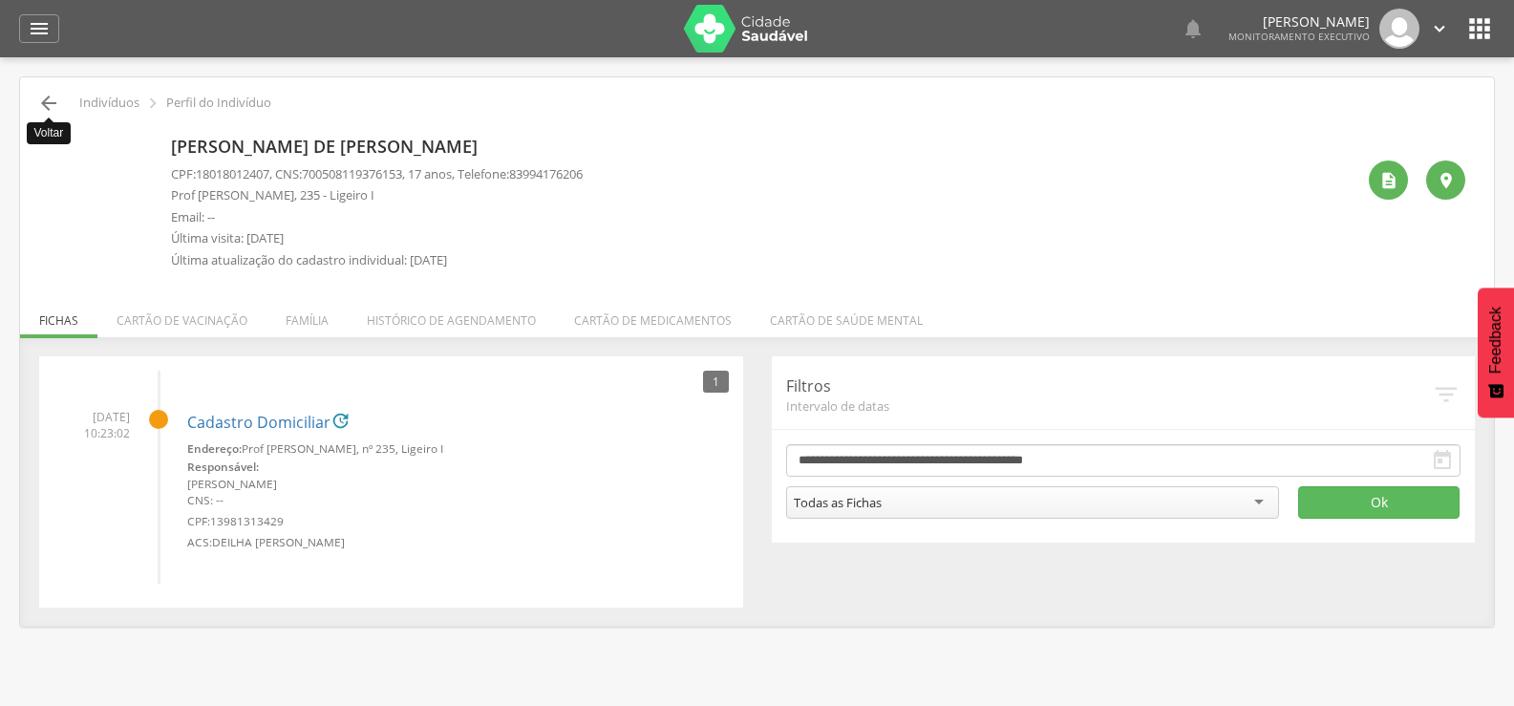
click at [47, 102] on icon "" at bounding box center [48, 103] width 23 height 23
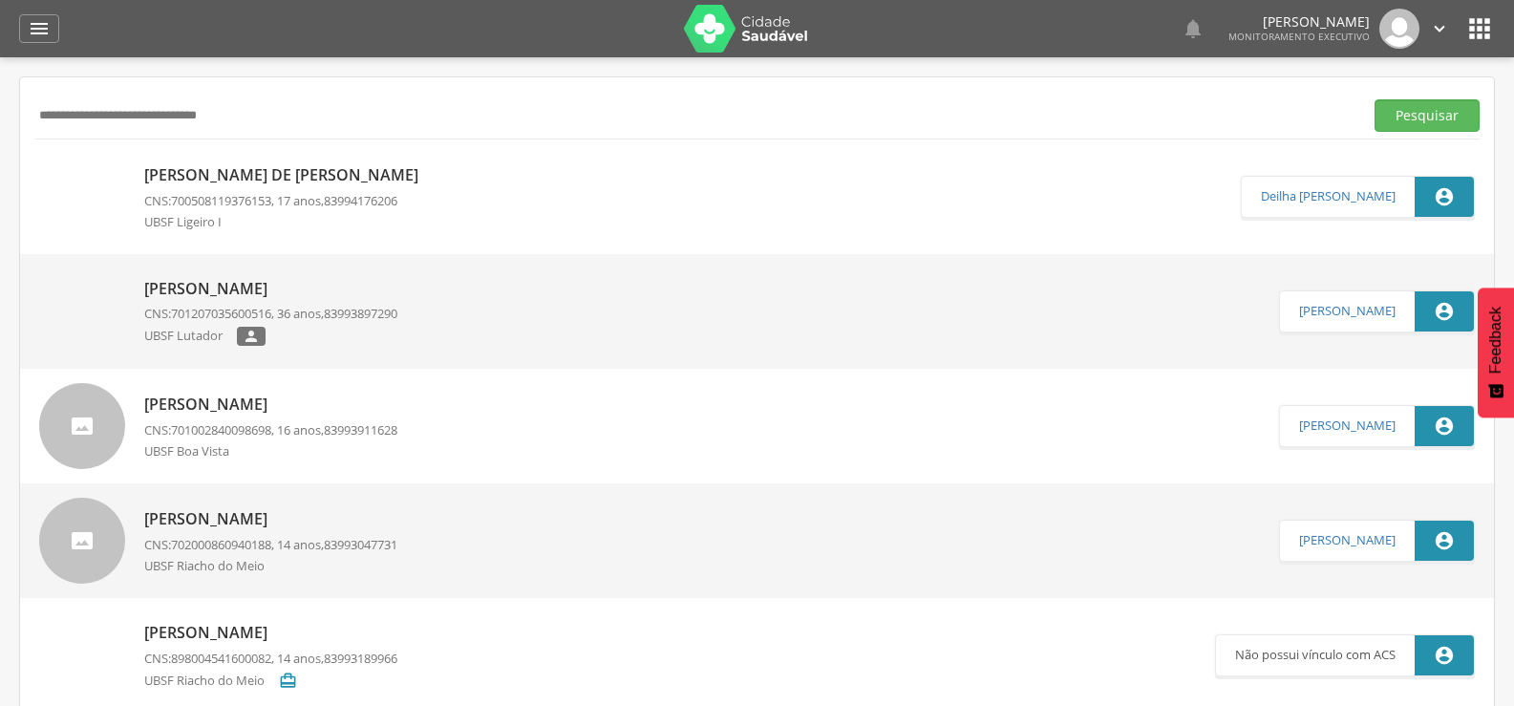
drag, startPoint x: 288, startPoint y: 132, endPoint x: 0, endPoint y: 109, distance: 289.3
click at [0, 109] on div " Supervisão  Distritos  Ubs Coordenador: - Queimadas / PB Intervalo de Tempo…" at bounding box center [757, 410] width 1514 height 706
drag, startPoint x: 100, startPoint y: 120, endPoint x: 410, endPoint y: 109, distance: 309.7
click at [410, 109] on input "**********" at bounding box center [694, 115] width 1321 height 32
drag, startPoint x: 332, startPoint y: 111, endPoint x: 12, endPoint y: 86, distance: 320.9
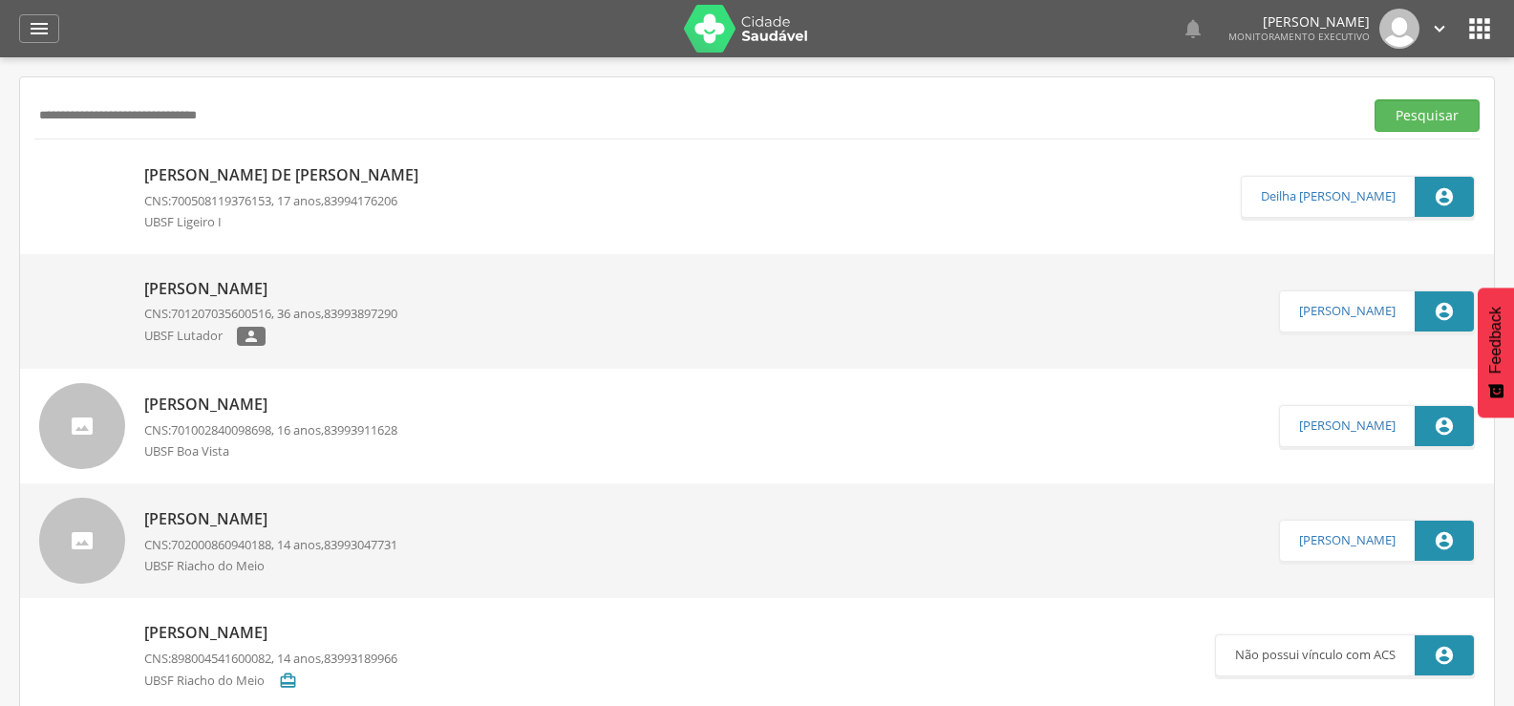
click at [12, 86] on div " Supervisão  Distritos  Ubs Coordenador: - Queimadas / PB Intervalo de Tempo…" at bounding box center [757, 410] width 1514 height 706
paste input "text"
click at [1374, 99] on button "Pesquisar" at bounding box center [1426, 115] width 105 height 32
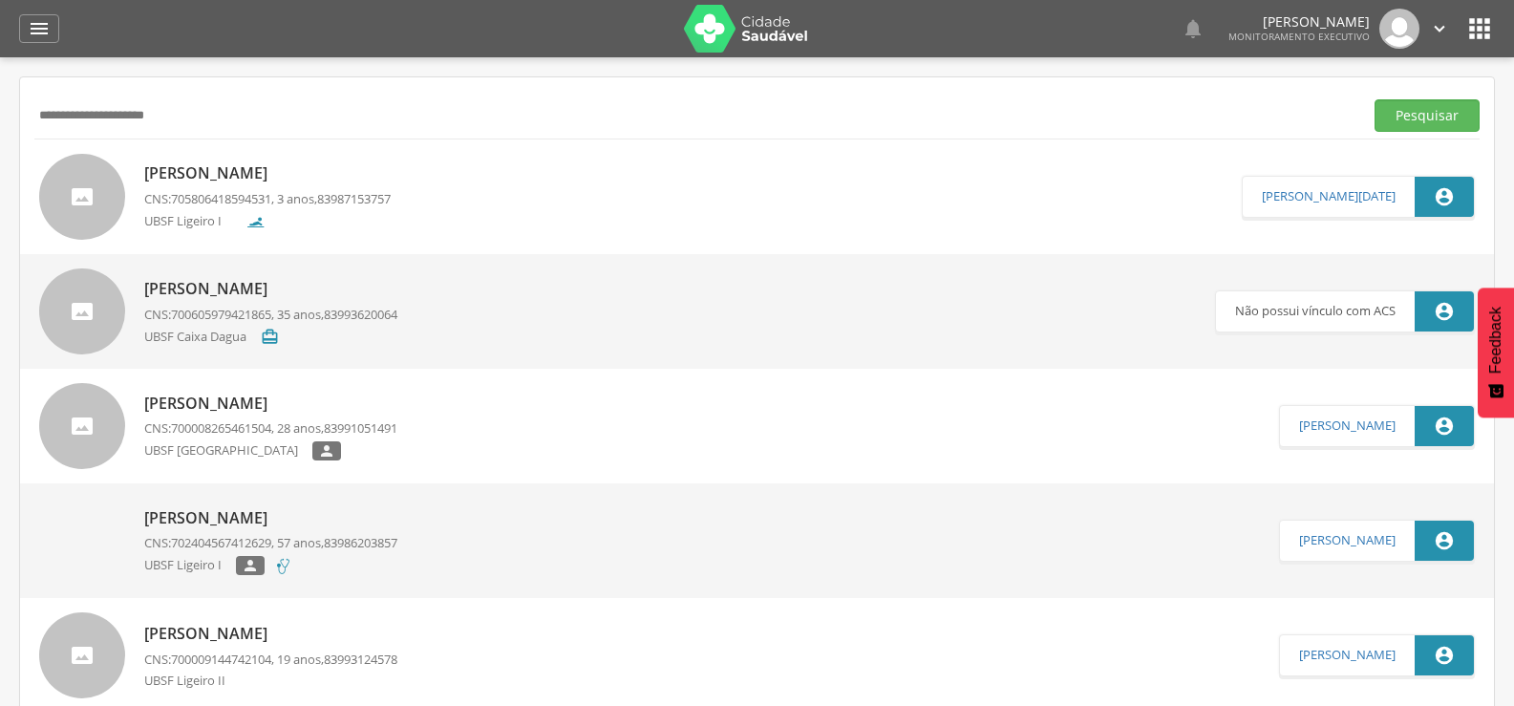
click at [333, 196] on span "83987153757" at bounding box center [354, 198] width 74 height 17
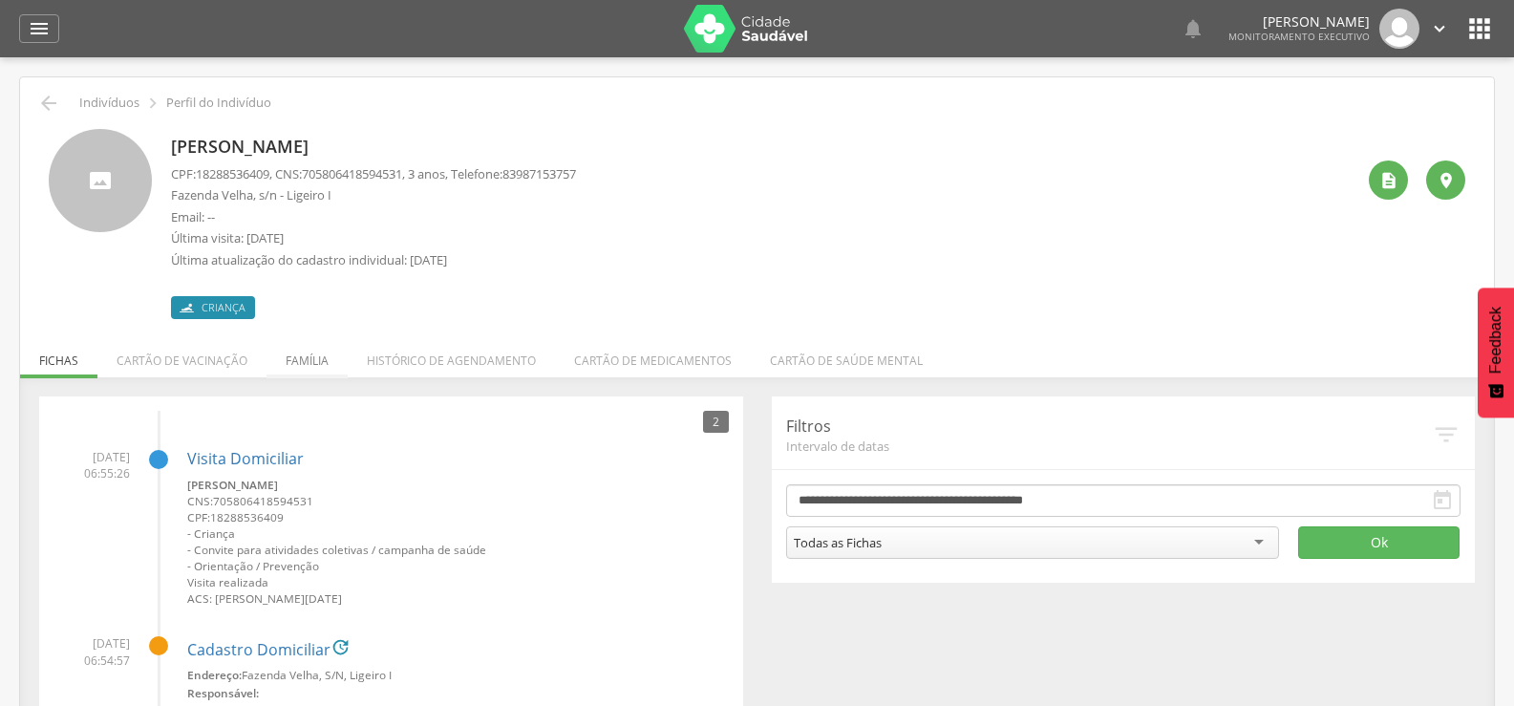
click at [317, 361] on li "Família" at bounding box center [306, 355] width 81 height 45
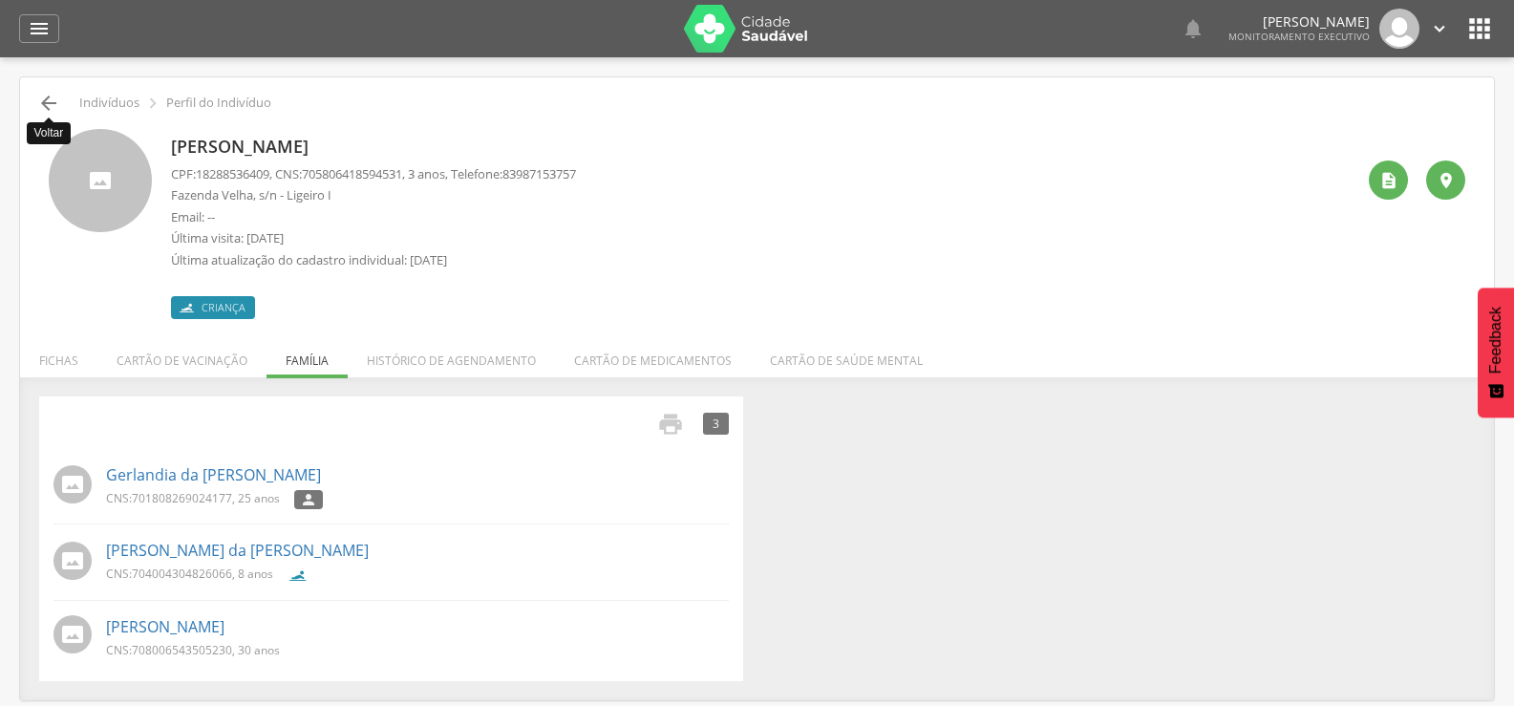
click at [54, 105] on icon "" at bounding box center [48, 103] width 23 height 23
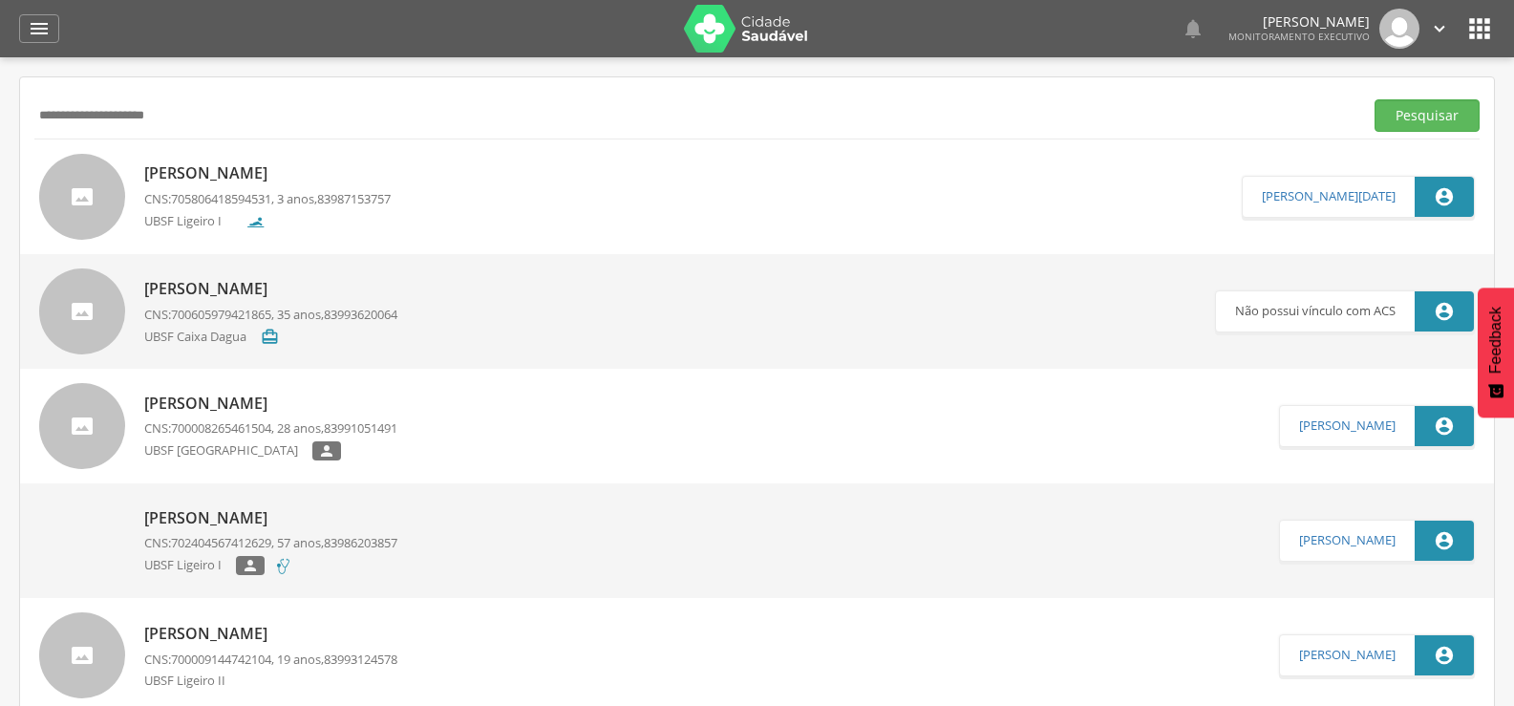
drag, startPoint x: 259, startPoint y: 122, endPoint x: 0, endPoint y: 107, distance: 259.3
click at [0, 107] on div " Supervisão  Distritos  Ubs Coordenador: - Queimadas / PB Intervalo de Tempo…" at bounding box center [757, 410] width 1514 height 706
paste input "**********"
click at [1374, 99] on button "Pesquisar" at bounding box center [1426, 115] width 105 height 32
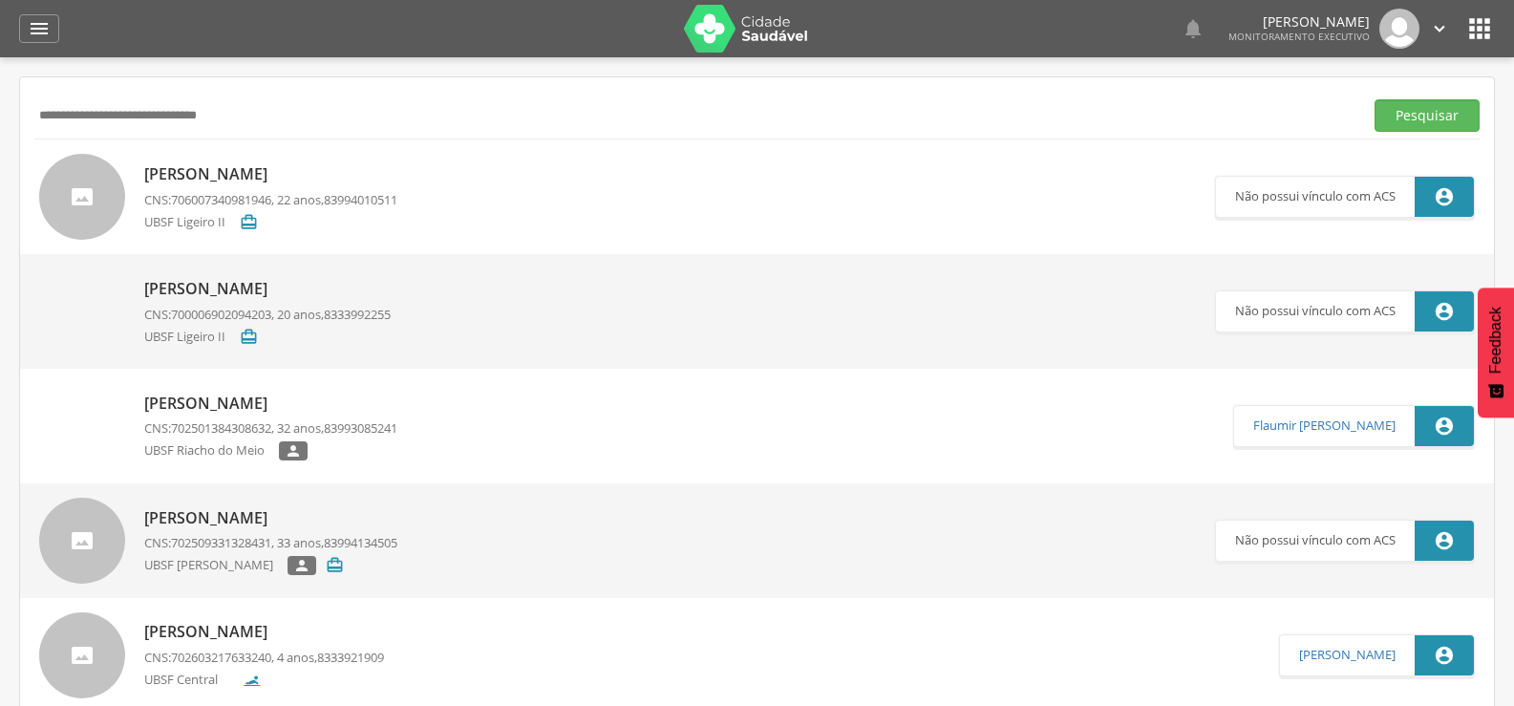
drag, startPoint x: 309, startPoint y: 110, endPoint x: 0, endPoint y: 97, distance: 309.7
click at [0, 97] on div " Supervisão  Distritos  Ubs Coordenador: - Queimadas / PB Intervalo de Tempo…" at bounding box center [757, 410] width 1514 height 706
click at [1374, 99] on button "Pesquisar" at bounding box center [1426, 115] width 105 height 32
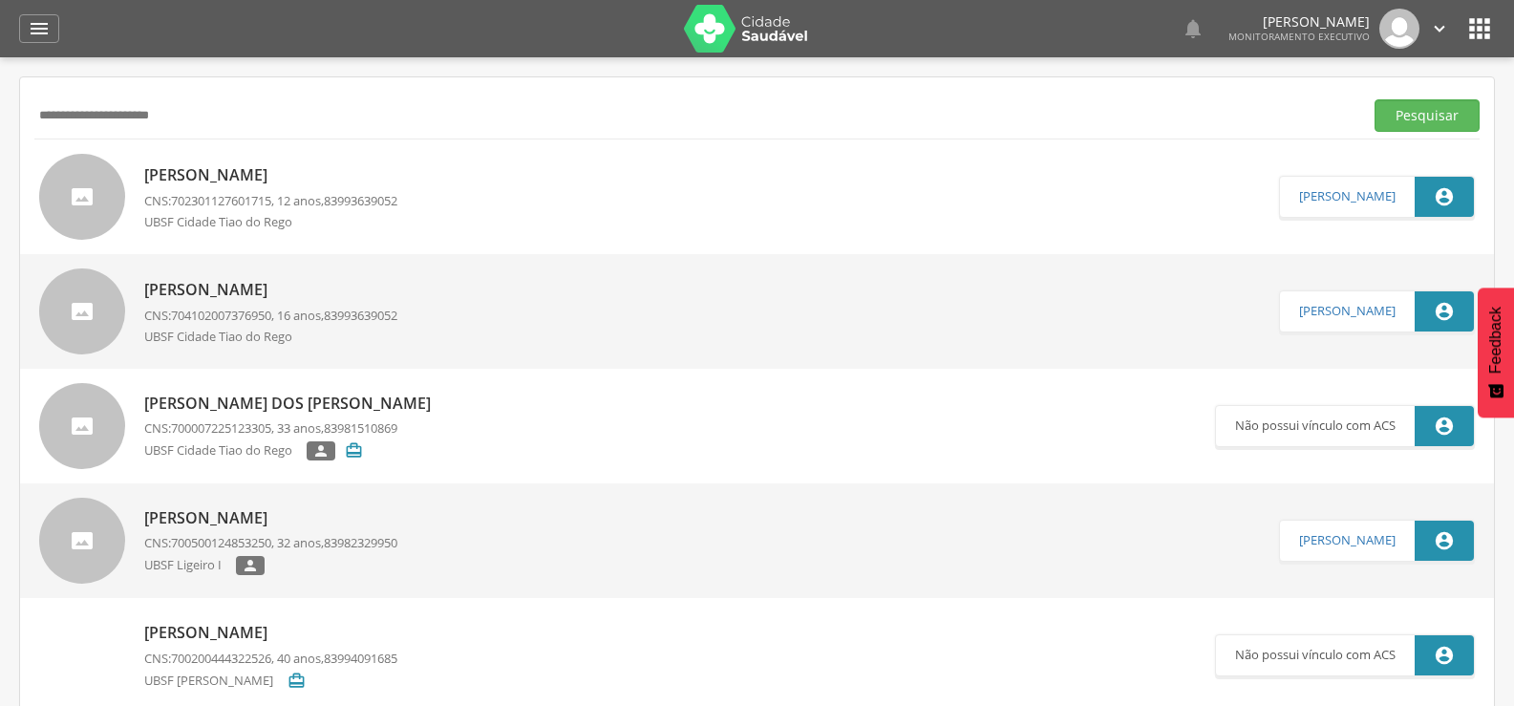
drag, startPoint x: 216, startPoint y: 111, endPoint x: 15, endPoint y: 104, distance: 200.7
click at [15, 104] on div " Supervisão  Distritos  Ubs Coordenador: - Queimadas / PB Intervalo de Tempo…" at bounding box center [757, 410] width 1514 height 706
type input "**********"
click at [1374, 99] on button "Pesquisar" at bounding box center [1426, 115] width 105 height 32
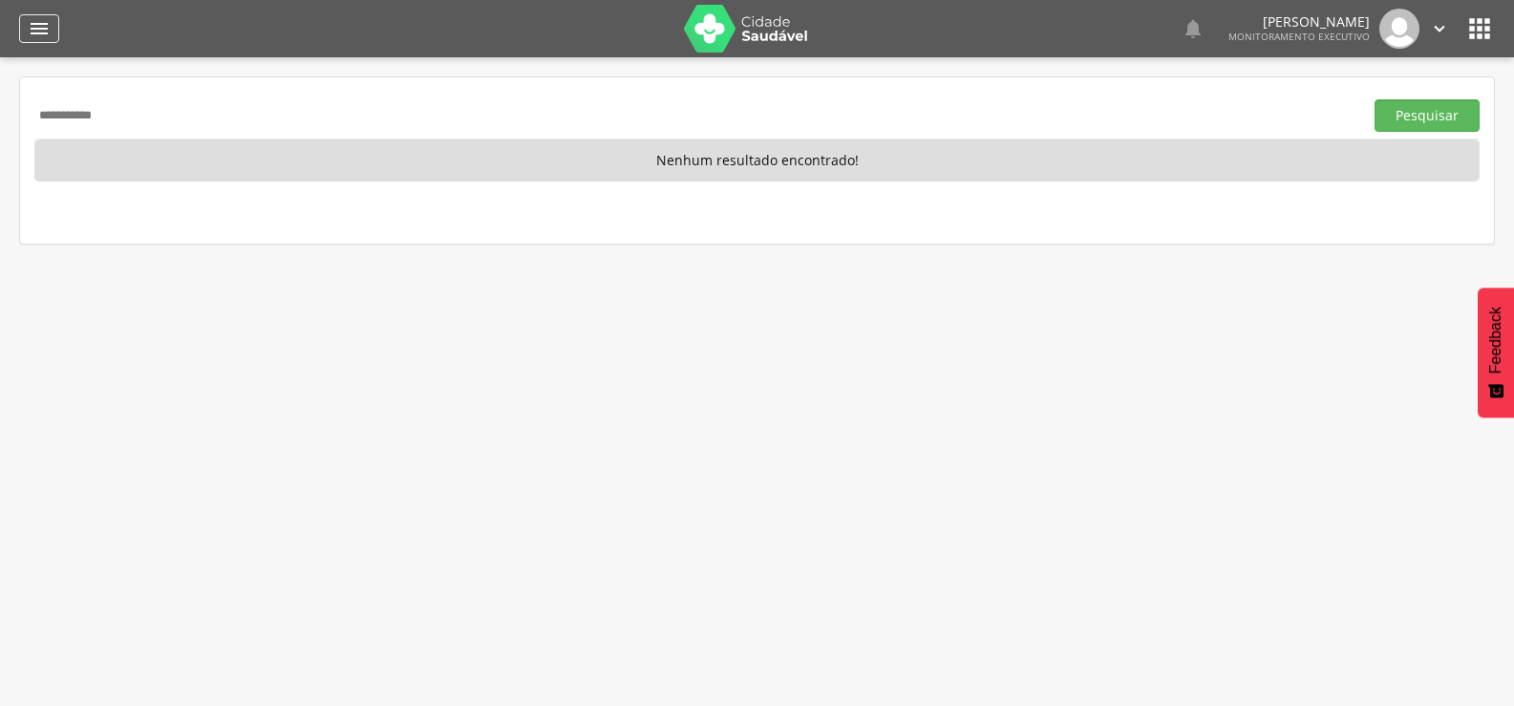
click at [45, 36] on icon "" at bounding box center [39, 28] width 23 height 23
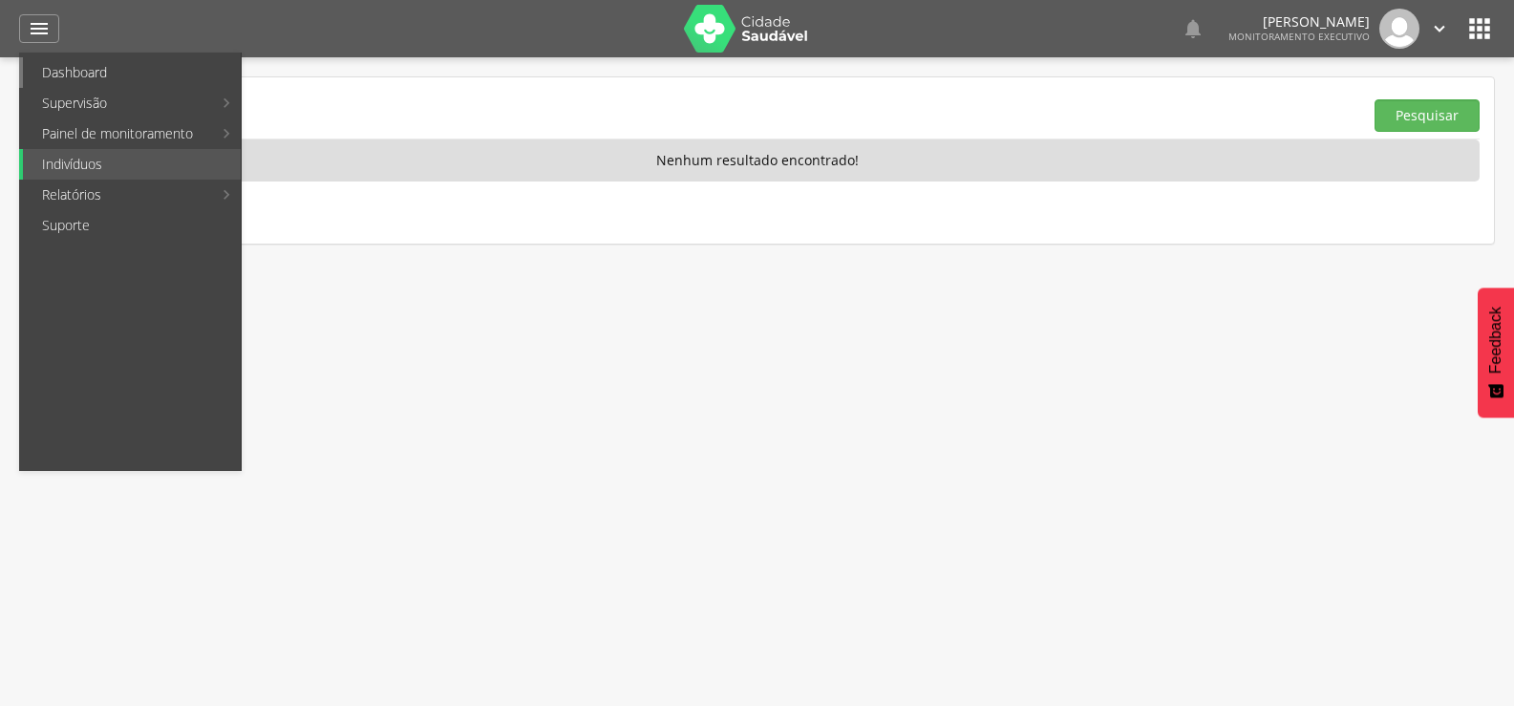
click at [53, 70] on link "Dashboard" at bounding box center [132, 72] width 218 height 31
